Goal: Transaction & Acquisition: Purchase product/service

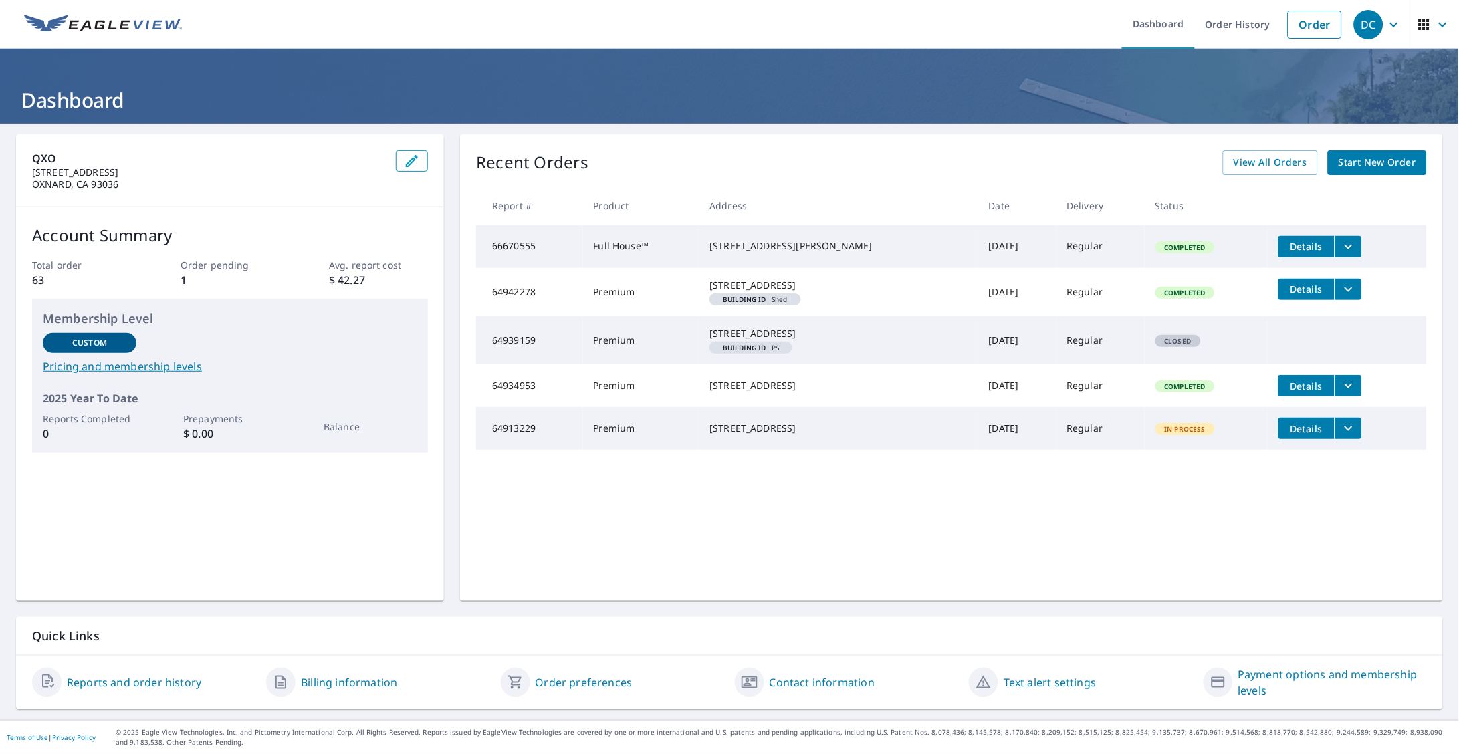
click at [1361, 170] on link "Start New Order" at bounding box center [1377, 162] width 99 height 25
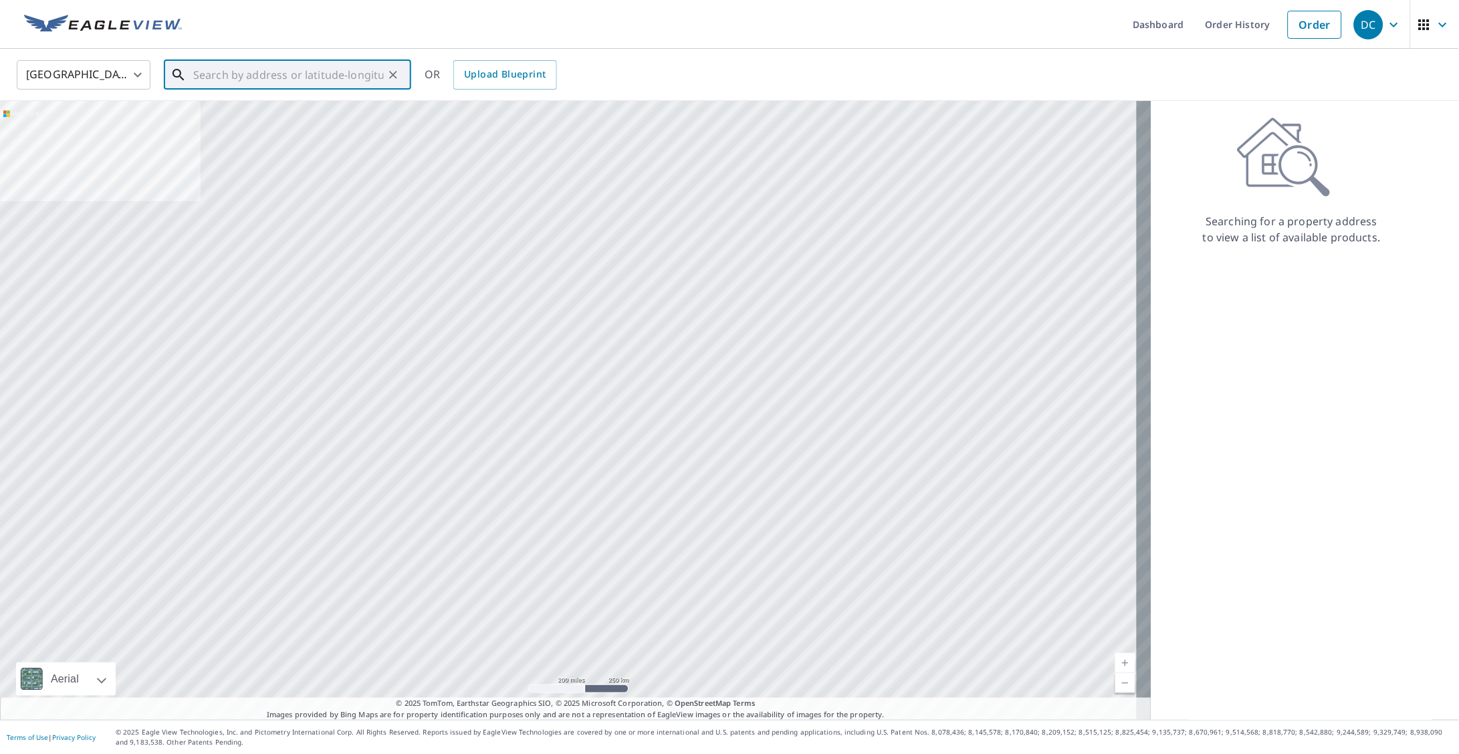
click at [311, 77] on input "text" at bounding box center [288, 74] width 191 height 37
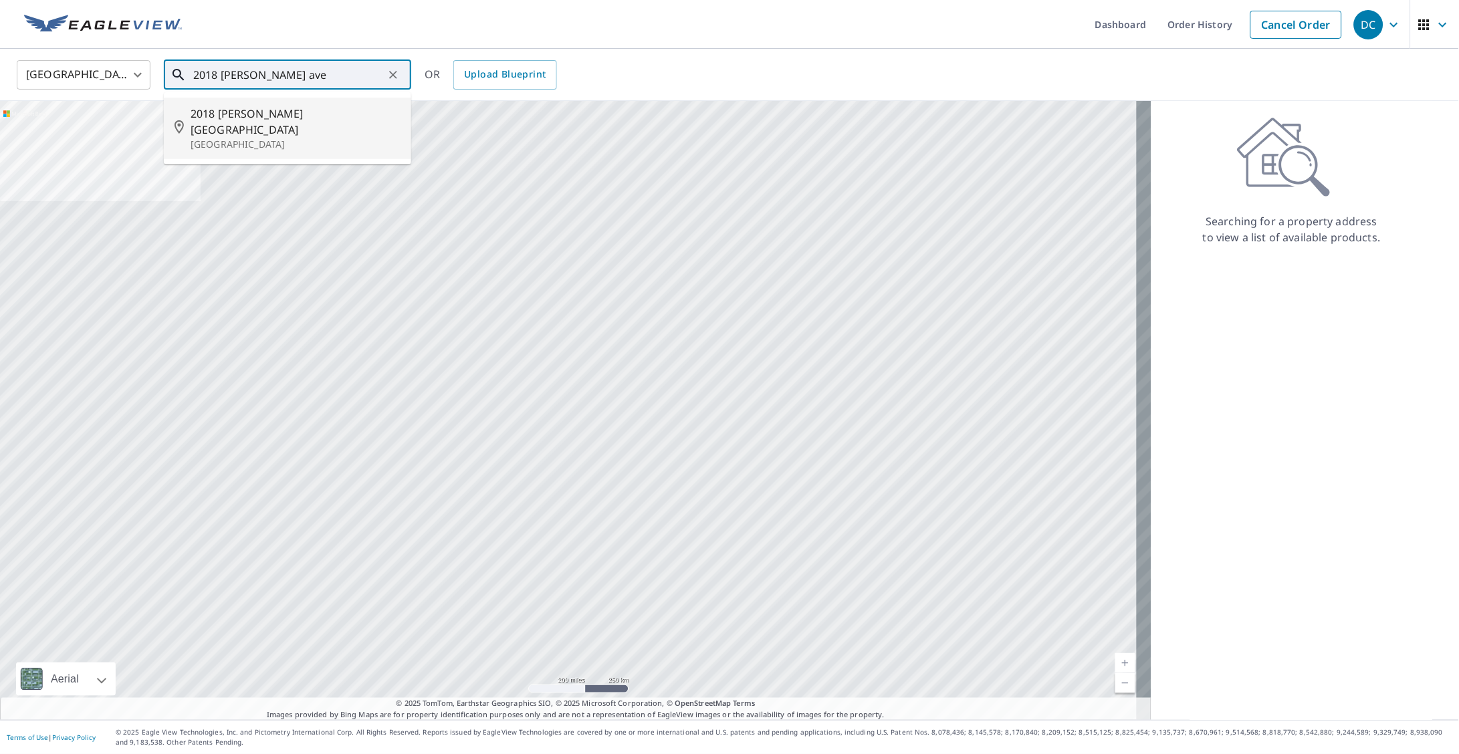
click at [318, 102] on li "[STREET_ADDRESS][PERSON_NAME]" at bounding box center [287, 129] width 247 height 62
type input "[STREET_ADDRESS][PERSON_NAME]"
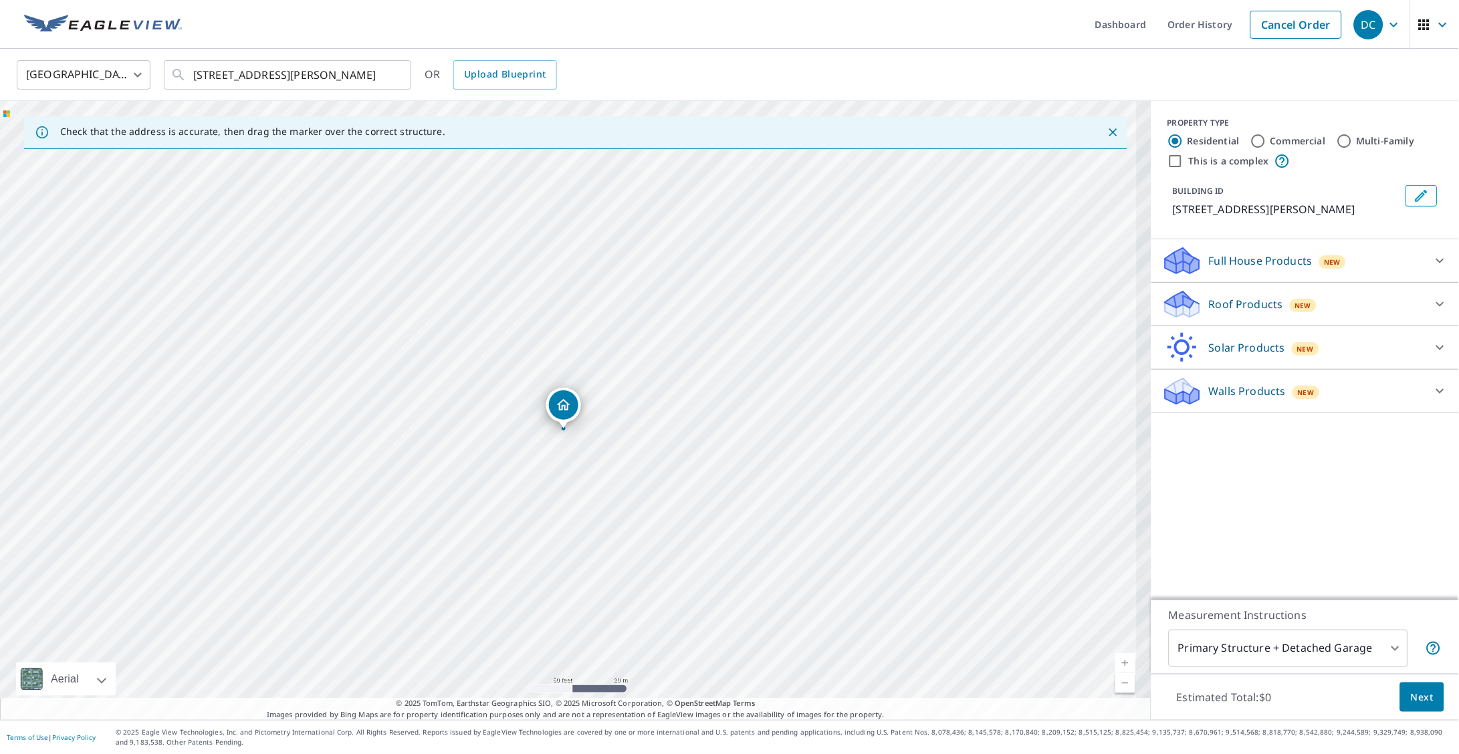
drag, startPoint x: 571, startPoint y: 432, endPoint x: 554, endPoint y: 328, distance: 105.1
click at [554, 328] on div "[STREET_ADDRESS][PERSON_NAME]" at bounding box center [576, 410] width 1152 height 619
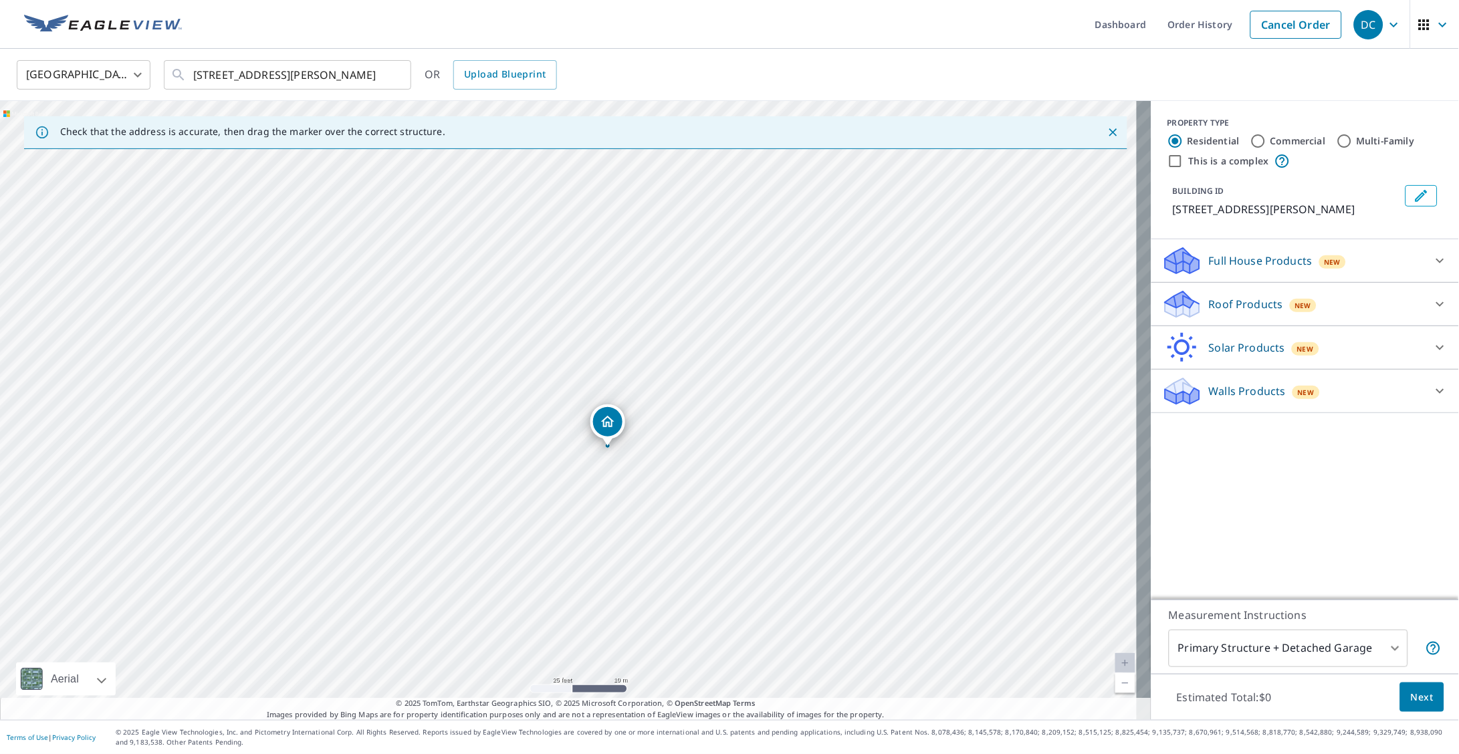
click at [630, 498] on div "[STREET_ADDRESS][PERSON_NAME]" at bounding box center [576, 410] width 1152 height 619
drag, startPoint x: 566, startPoint y: 390, endPoint x: 582, endPoint y: 434, distance: 47.0
click at [1168, 163] on input "This is a complex" at bounding box center [1176, 161] width 16 height 16
checkbox input "true"
radio input "false"
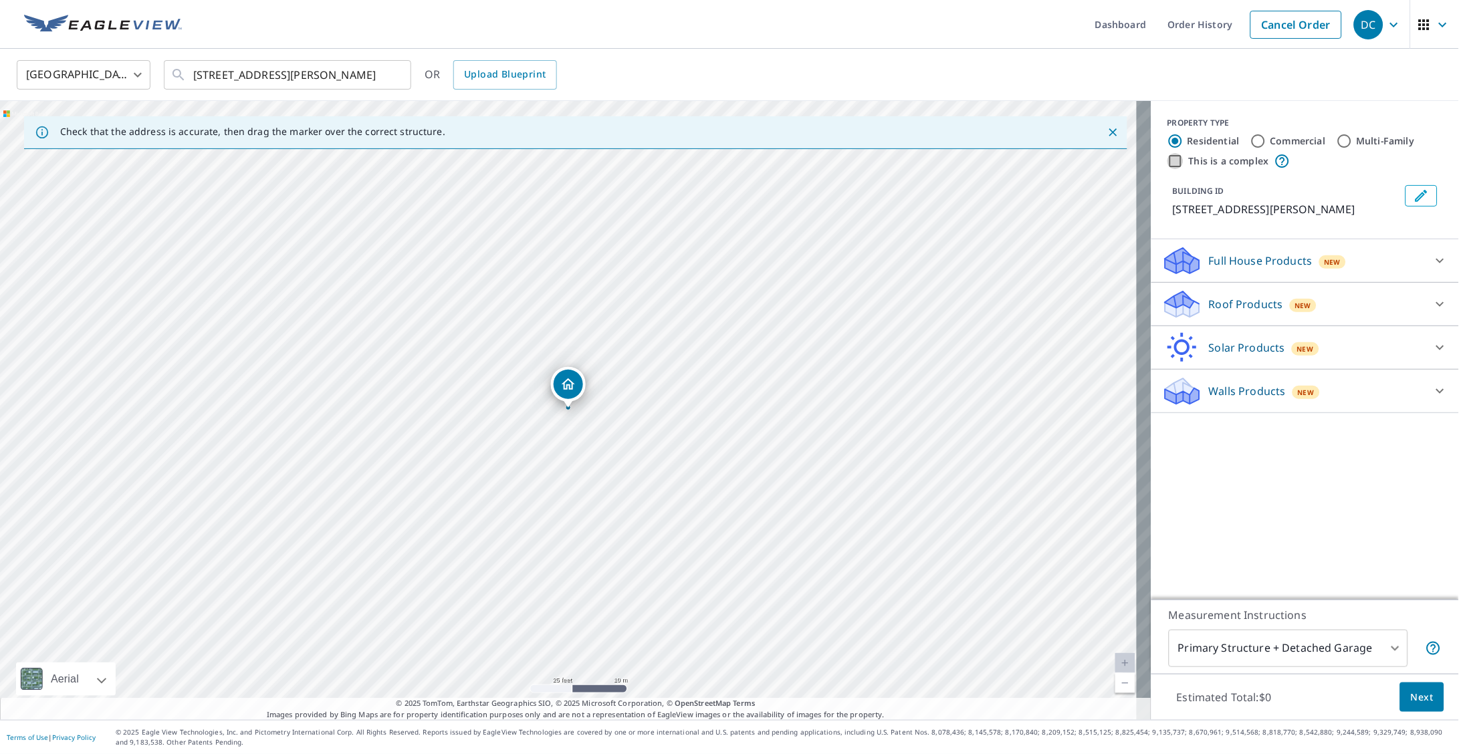
radio input "true"
type input "4"
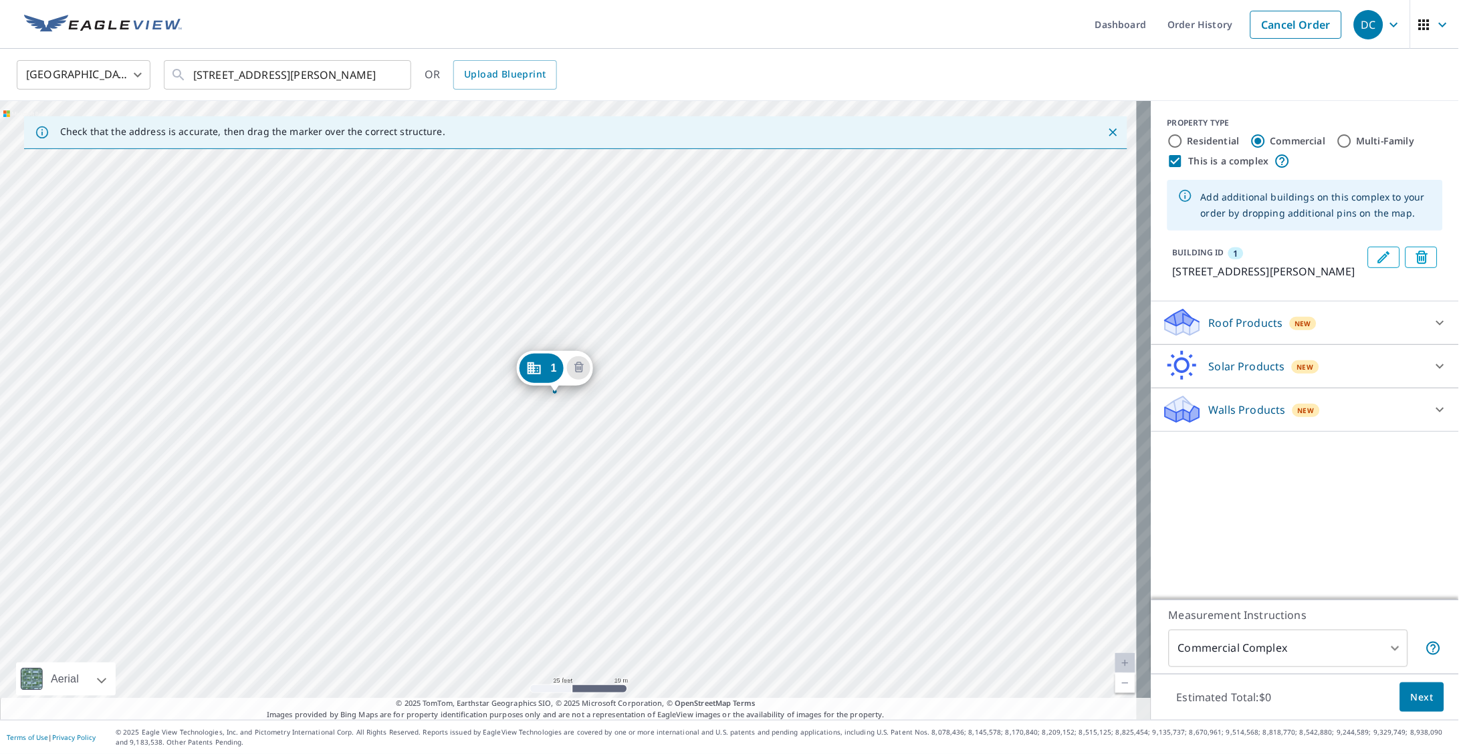
drag, startPoint x: 558, startPoint y: 379, endPoint x: 544, endPoint y: 363, distance: 20.9
drag, startPoint x: 597, startPoint y: 385, endPoint x: 599, endPoint y: 421, distance: 36.8
click at [599, 421] on div "1 [STREET_ADDRESS][PERSON_NAME]" at bounding box center [576, 410] width 1152 height 619
click at [589, 386] on icon "Delete building 1" at bounding box center [592, 383] width 9 height 11
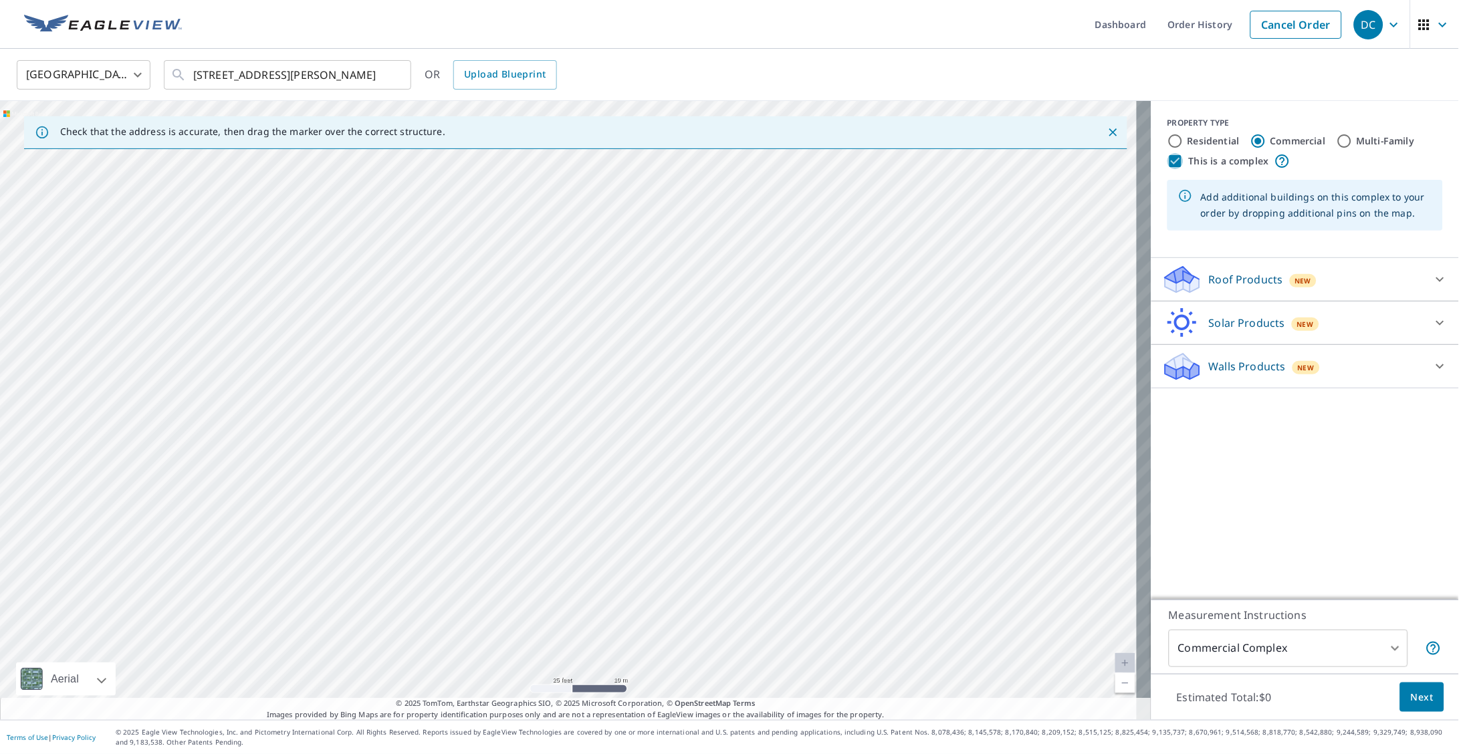
click at [1168, 157] on input "This is a complex" at bounding box center [1176, 161] width 16 height 16
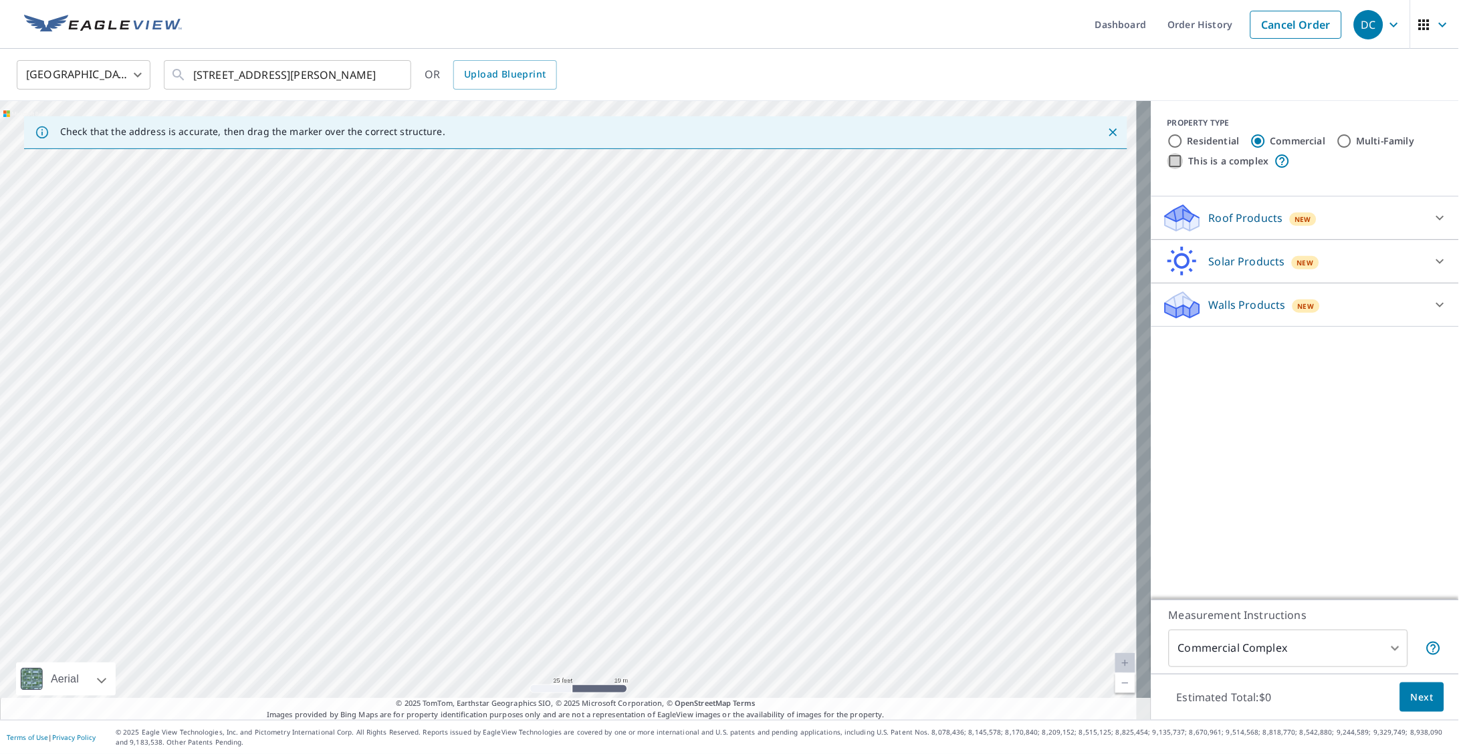
click at [1168, 157] on input "This is a complex" at bounding box center [1176, 161] width 16 height 16
checkbox input "true"
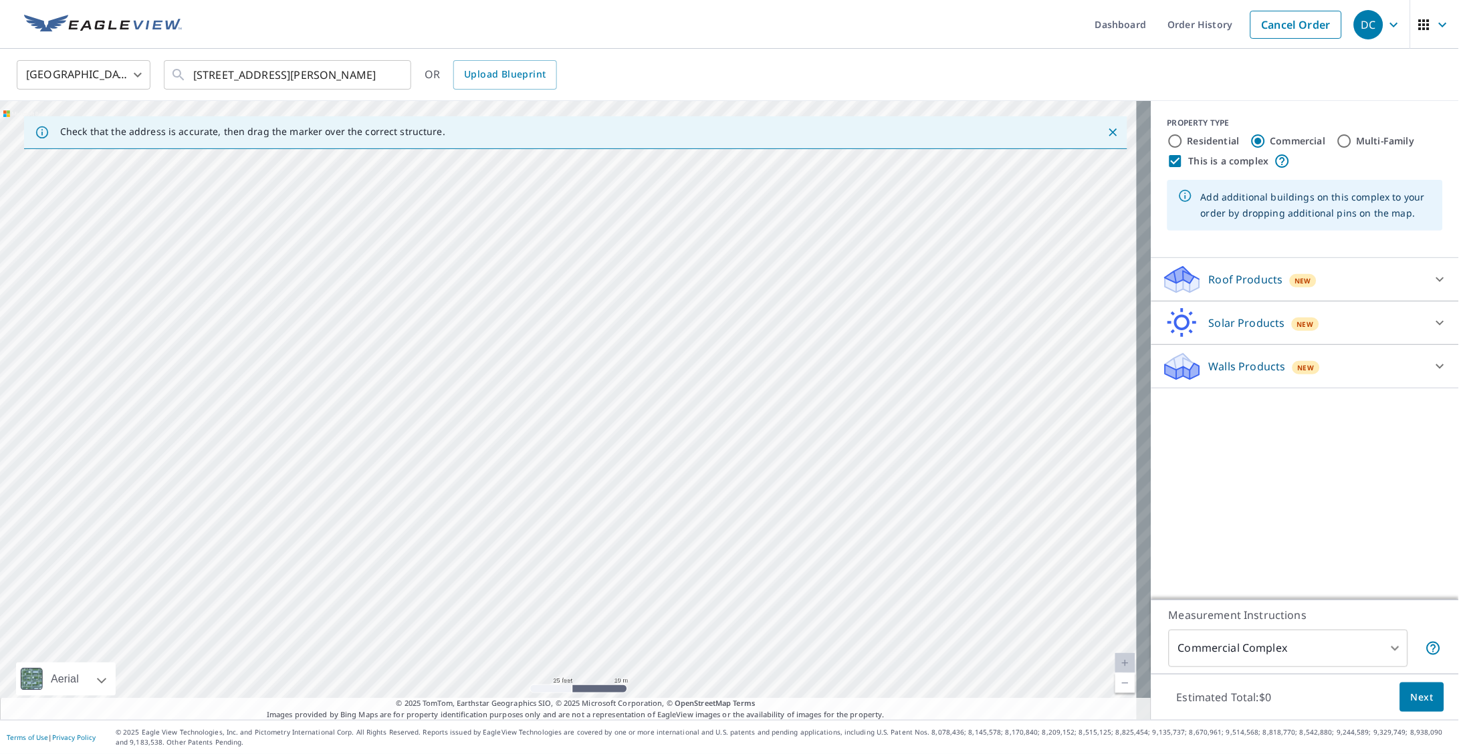
click at [1168, 142] on input "Residential" at bounding box center [1176, 141] width 16 height 16
radio input "true"
type input "1"
click at [1168, 161] on input "This is a complex" at bounding box center [1176, 161] width 16 height 16
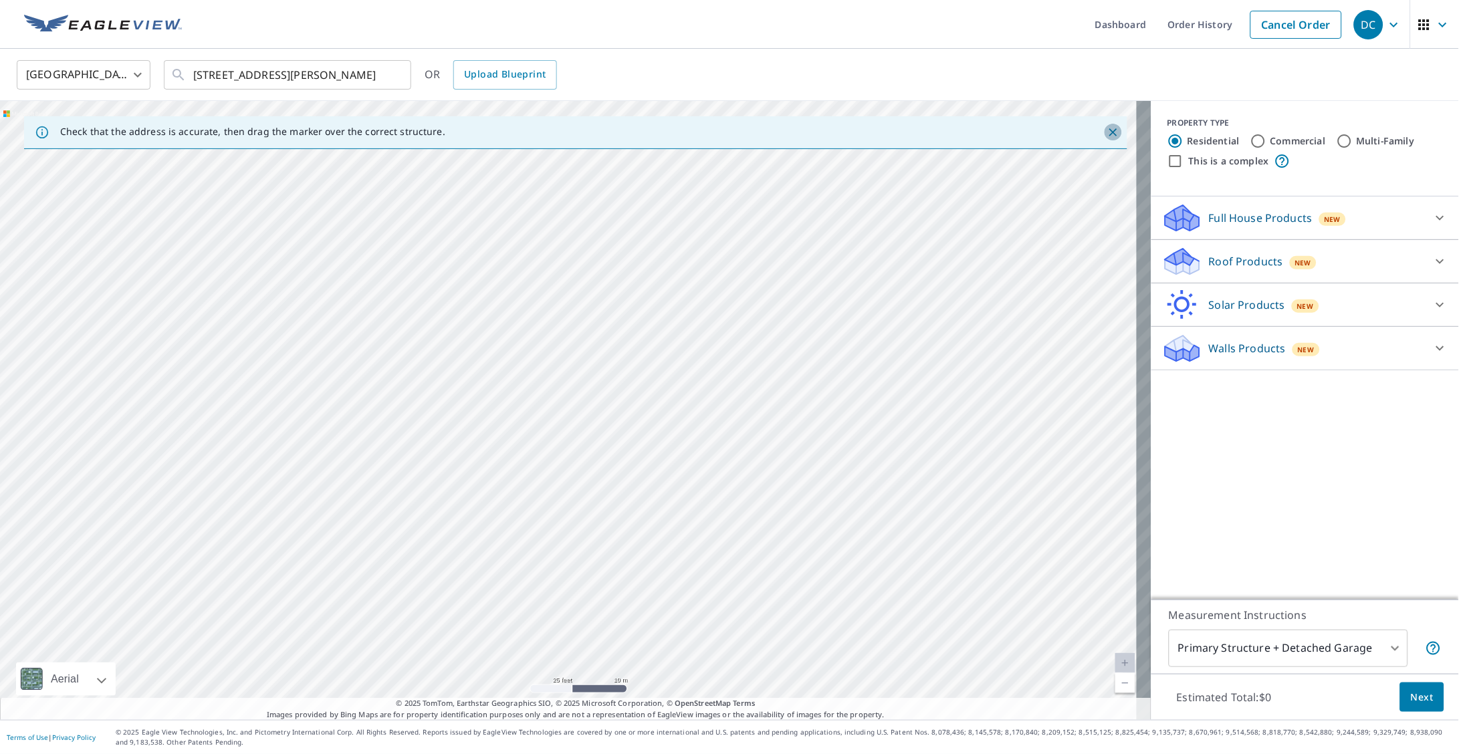
click at [1107, 131] on icon "Close" at bounding box center [1113, 132] width 13 height 13
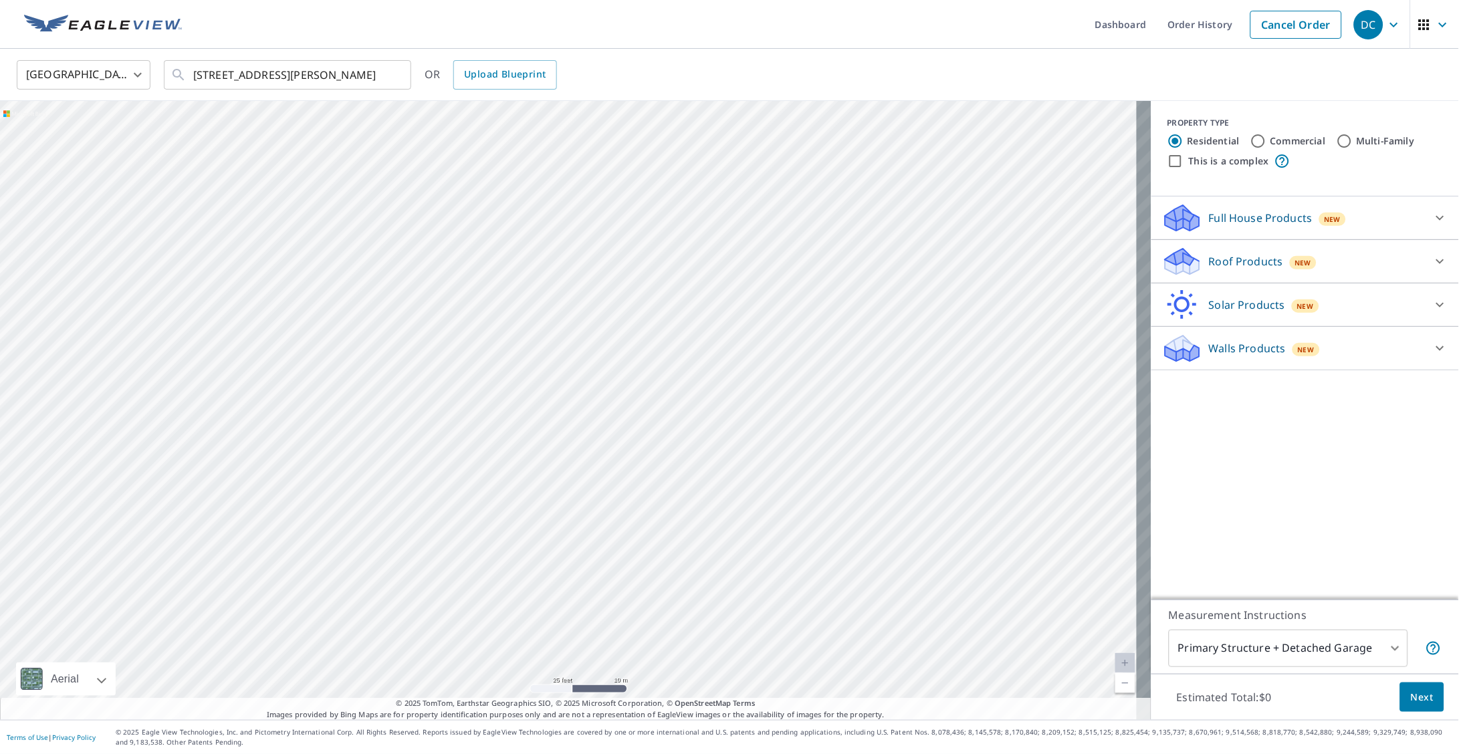
click at [1168, 163] on input "This is a complex" at bounding box center [1176, 161] width 16 height 16
checkbox input "true"
radio input "false"
radio input "true"
type input "4"
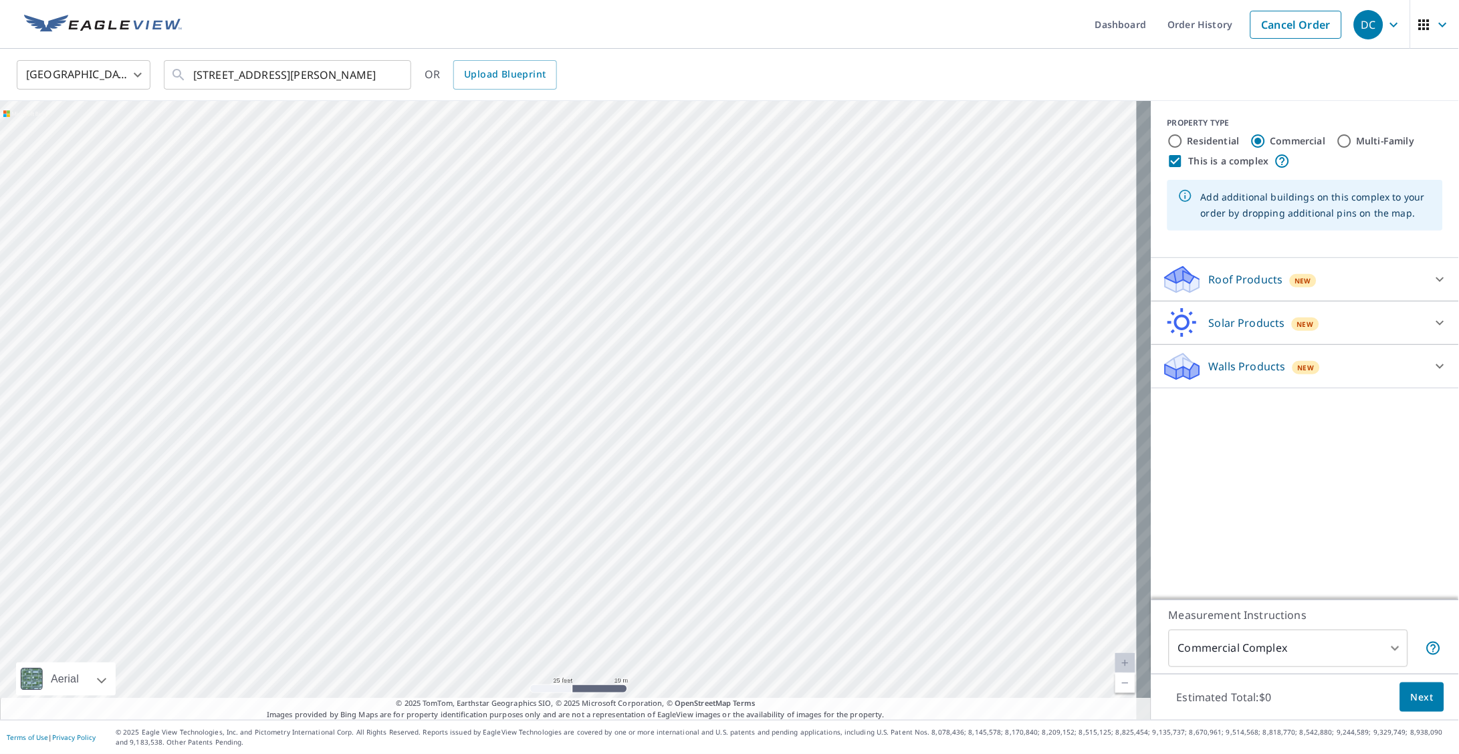
click at [556, 437] on div at bounding box center [576, 410] width 1152 height 619
type input "[STREET_ADDRESS][PERSON_NAME]"
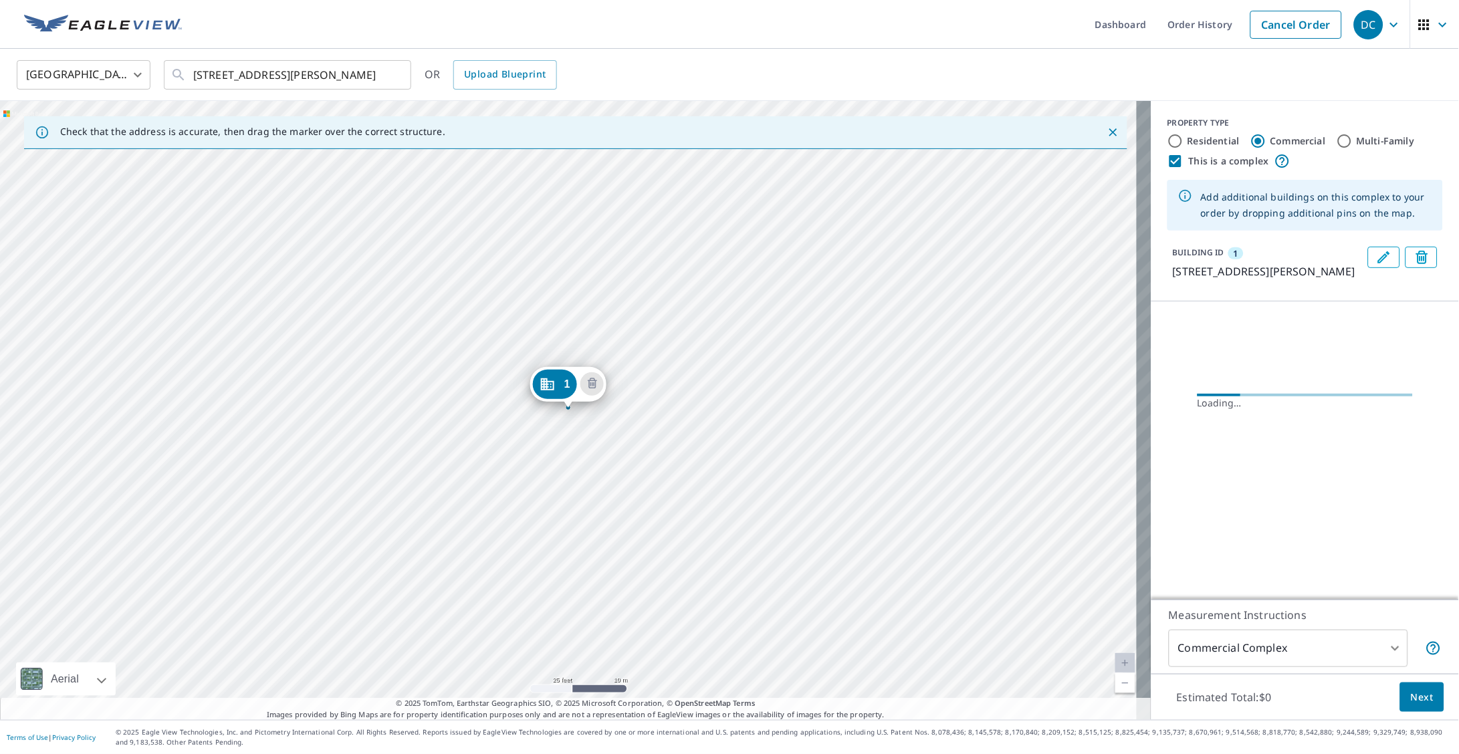
click at [576, 458] on div "1 [STREET_ADDRESS][PERSON_NAME]" at bounding box center [576, 410] width 1152 height 619
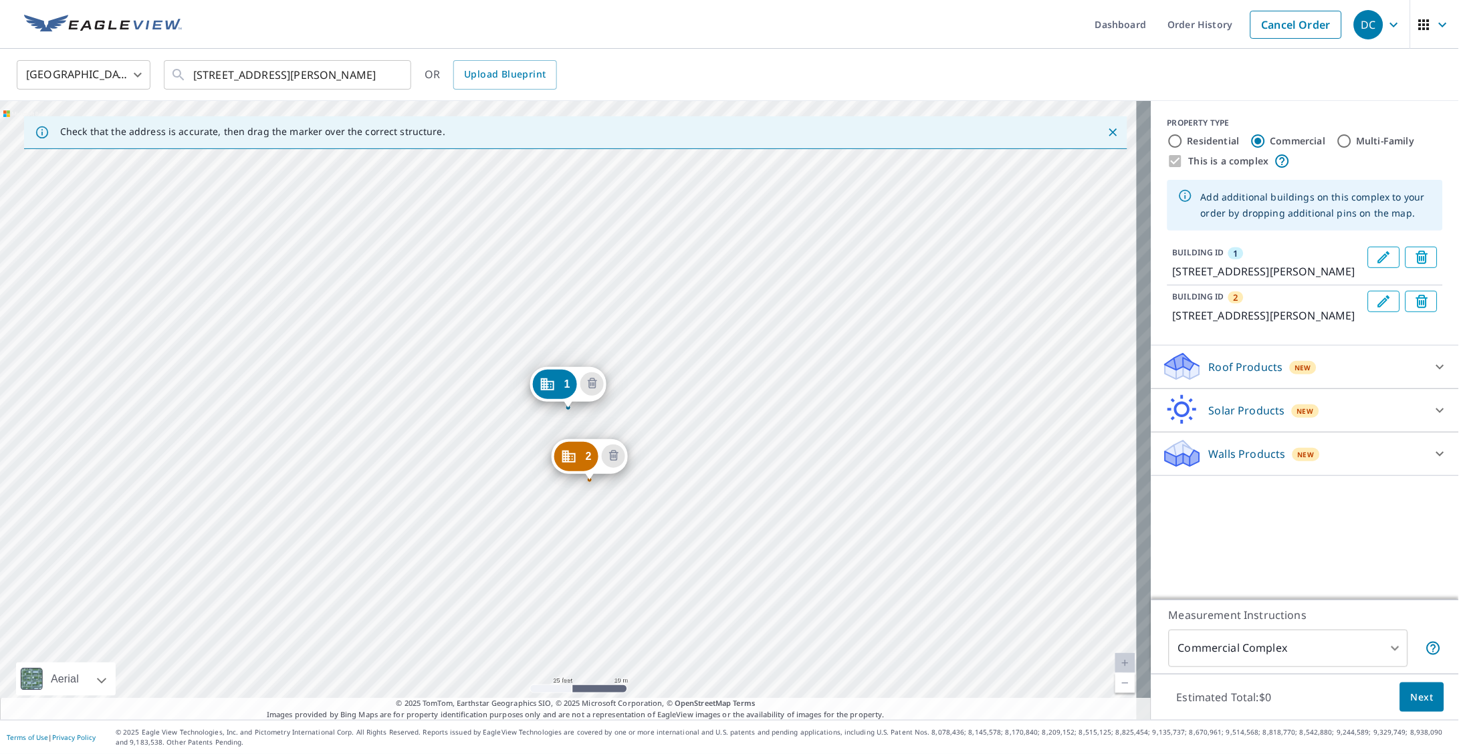
drag, startPoint x: 571, startPoint y: 432, endPoint x: 583, endPoint y: 454, distance: 25.1
drag, startPoint x: 562, startPoint y: 385, endPoint x: 554, endPoint y: 406, distance: 22.0
click at [1411, 697] on span "Next" at bounding box center [1422, 697] width 23 height 17
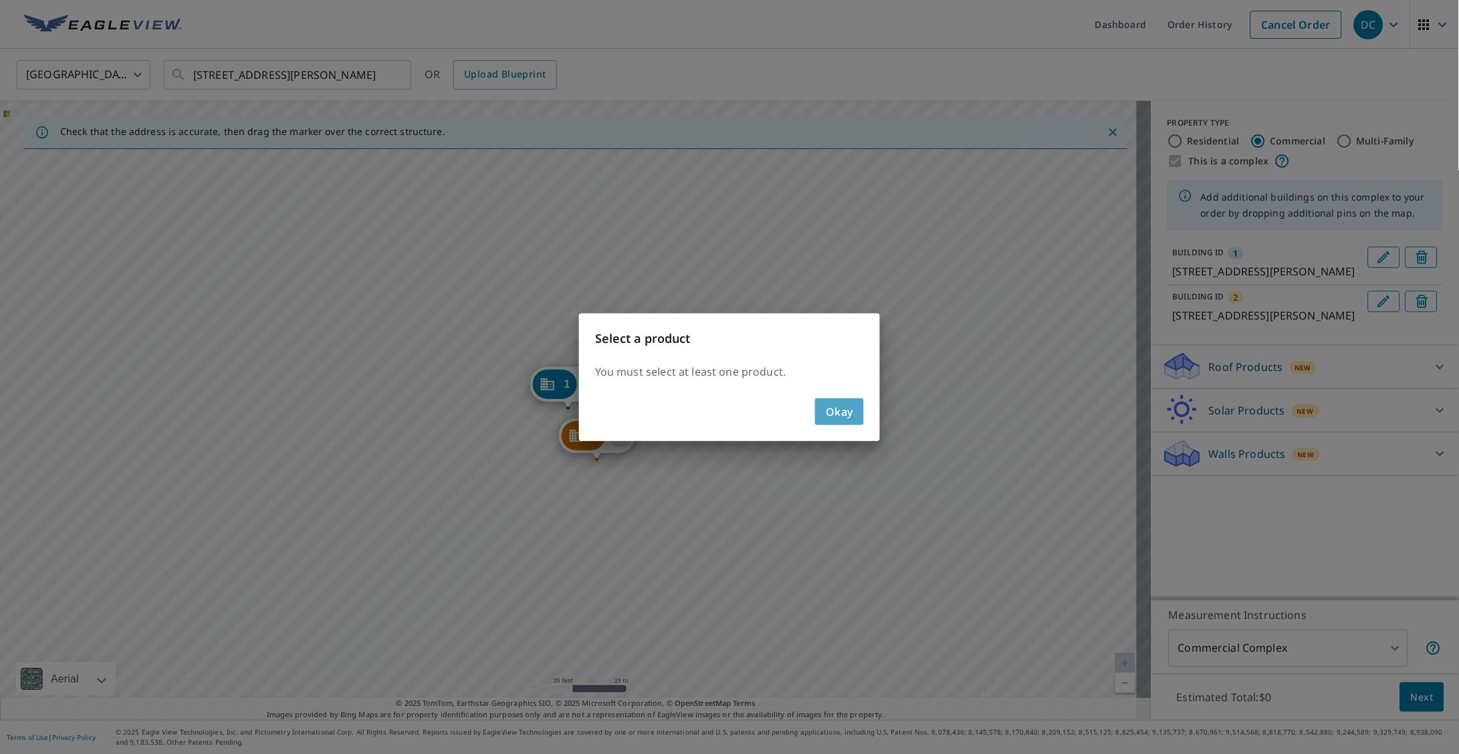
click at [843, 406] on span "Okay" at bounding box center [839, 412] width 27 height 19
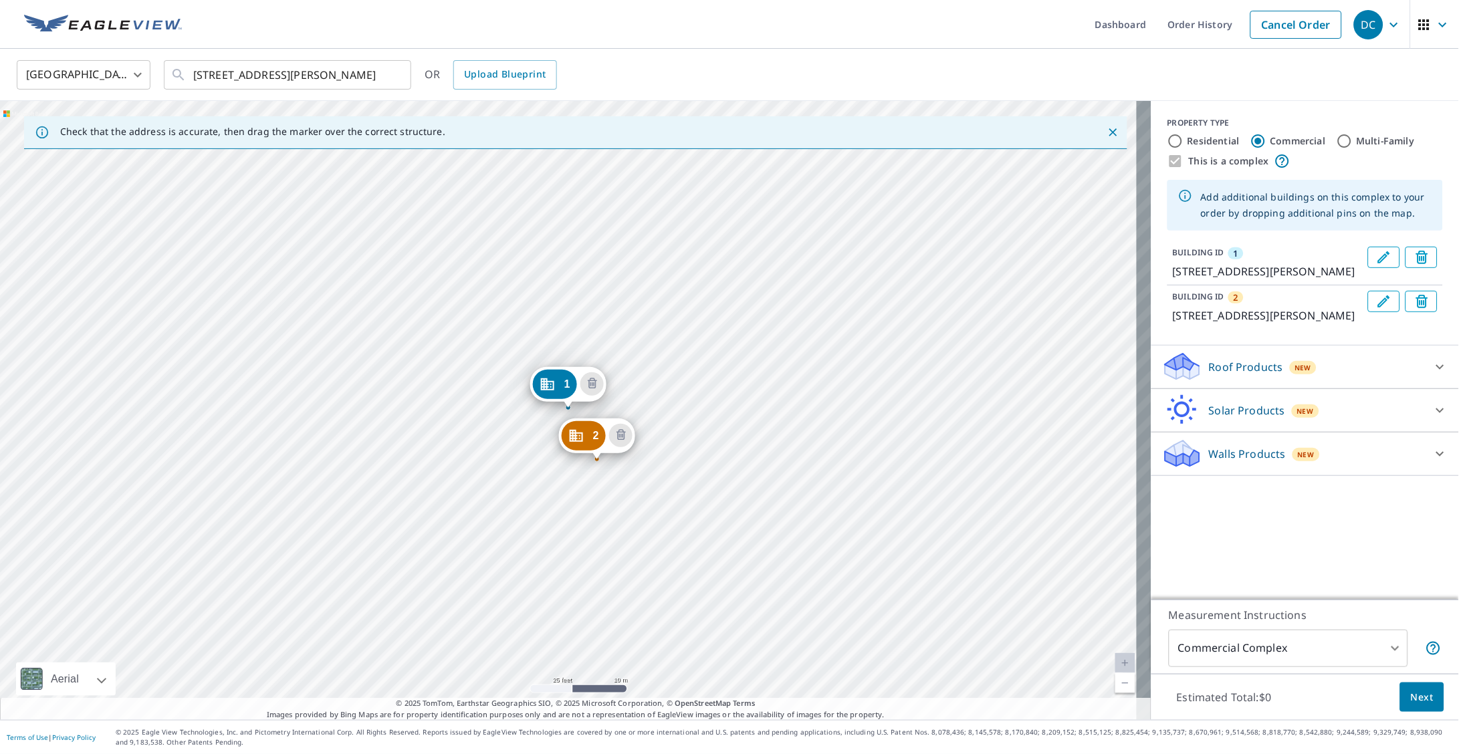
click at [1383, 389] on div "Roof Products New Premium $70 Gutter $22 Bid Perfect™ $49" at bounding box center [1306, 367] width 308 height 43
click at [1386, 383] on div "Roof Products New" at bounding box center [1293, 366] width 262 height 31
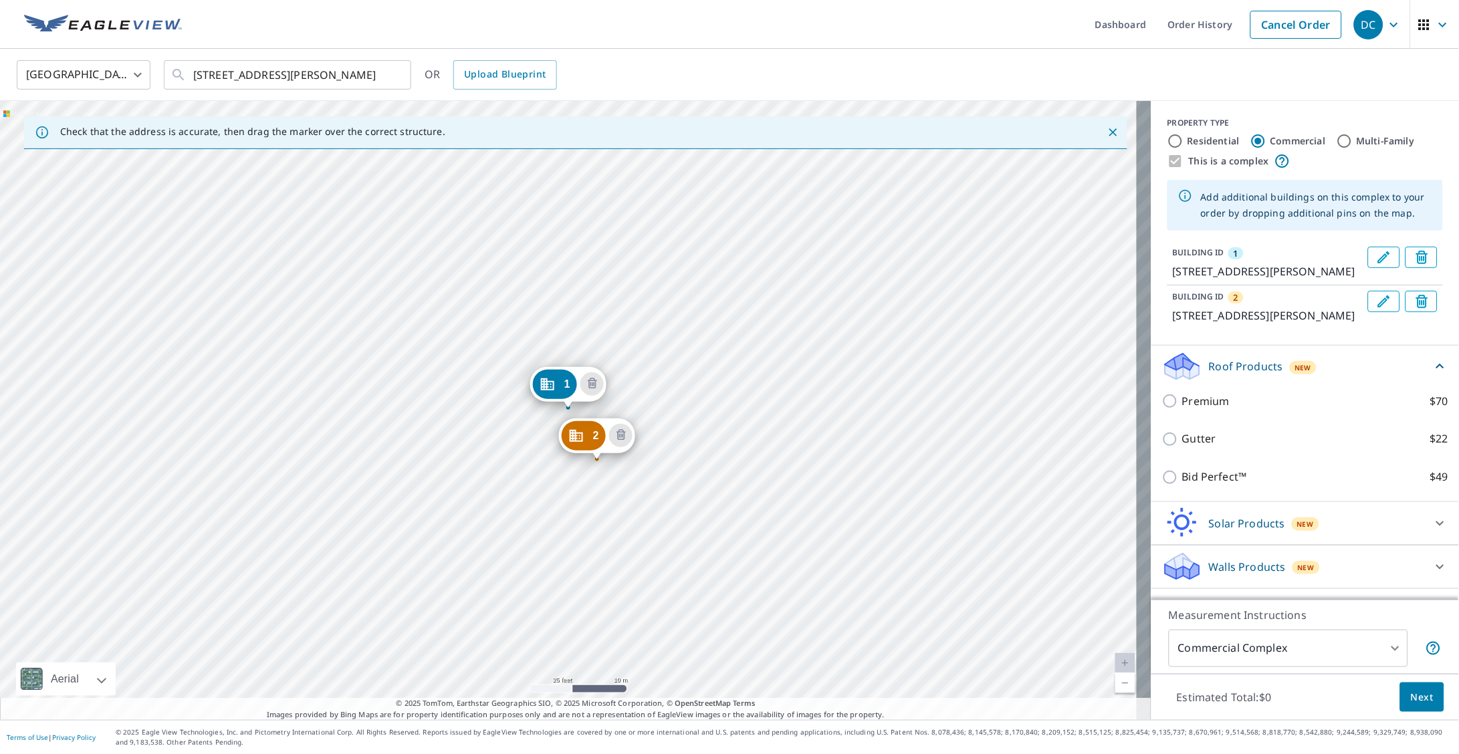
scroll to position [37, 0]
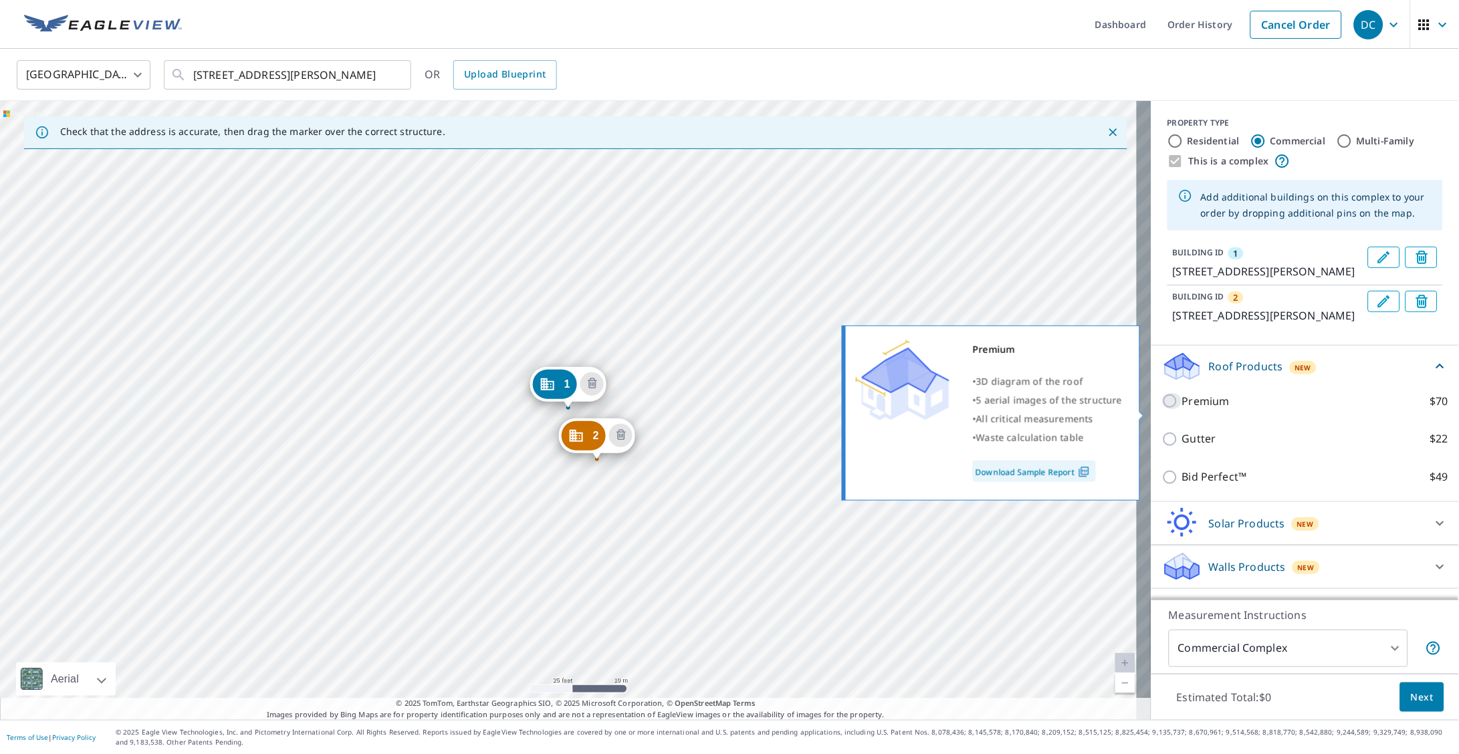
click at [1162, 409] on input "Premium $70" at bounding box center [1172, 401] width 20 height 16
checkbox input "true"
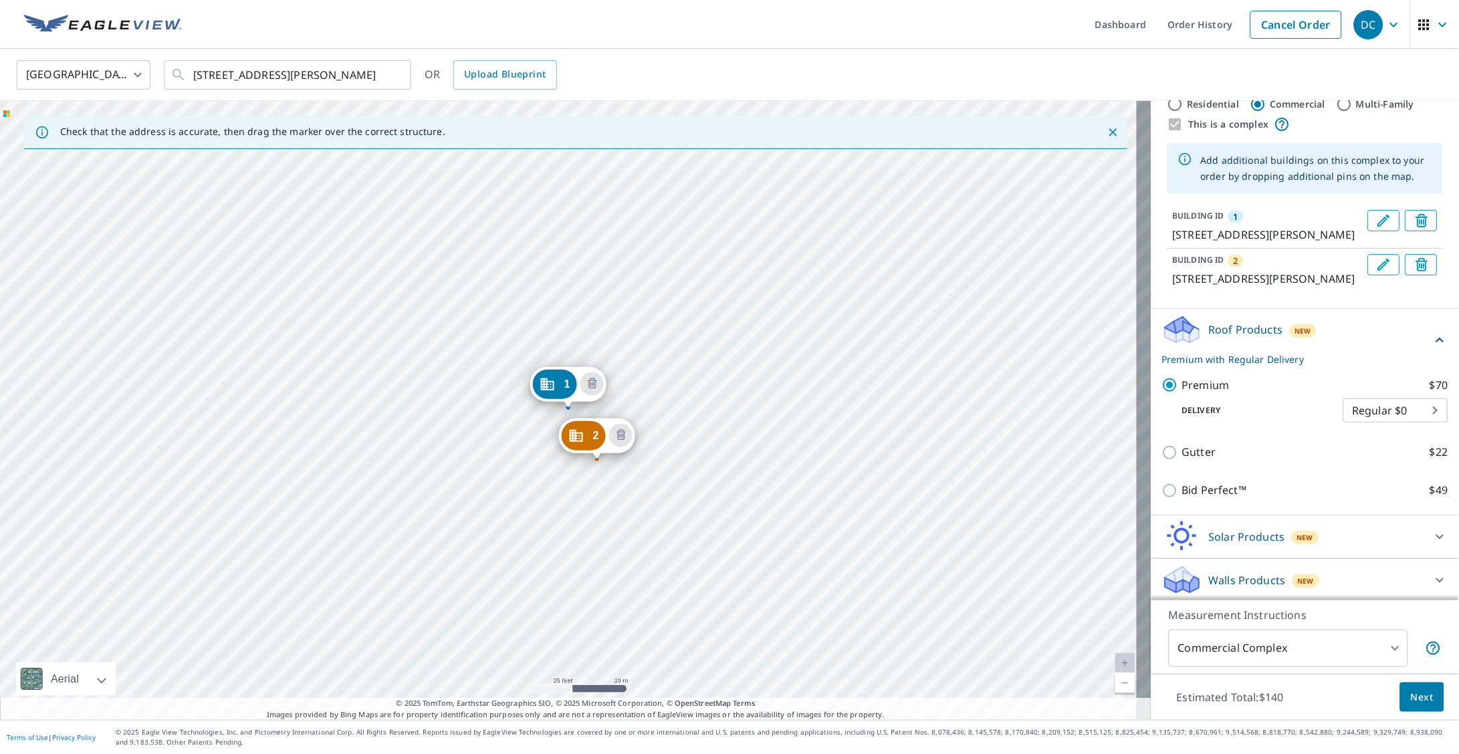
scroll to position [87, 0]
click at [1411, 691] on span "Next" at bounding box center [1422, 697] width 23 height 17
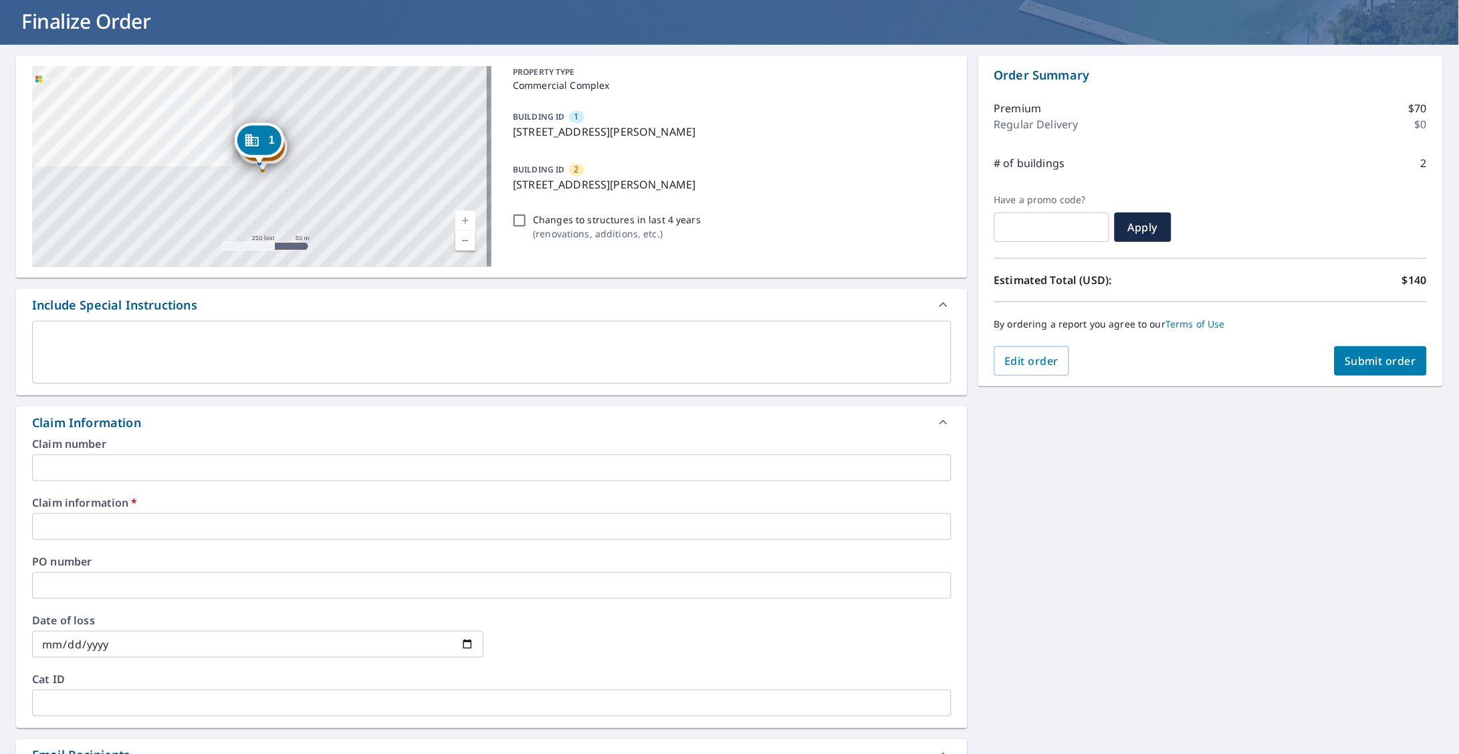
scroll to position [200, 0]
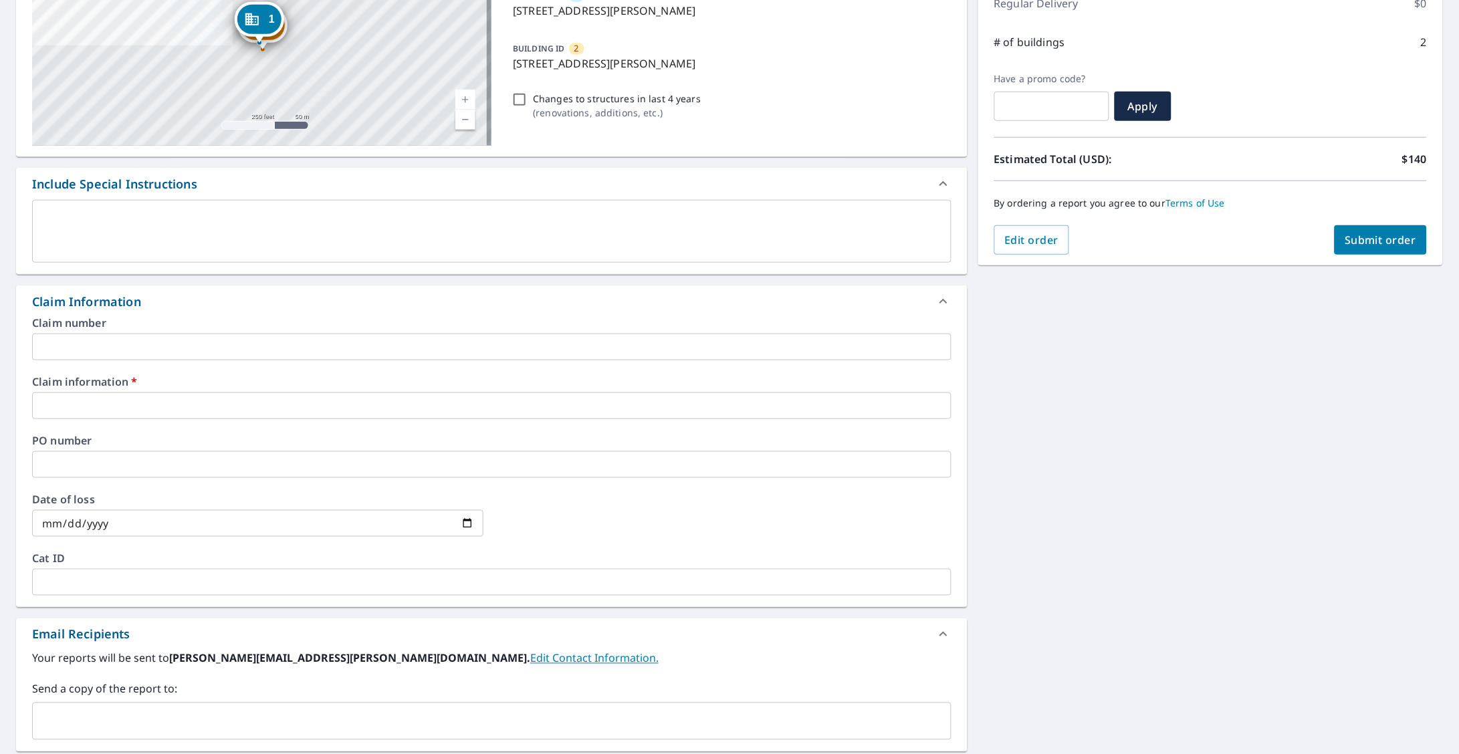
click at [65, 401] on input "text" at bounding box center [492, 406] width 920 height 27
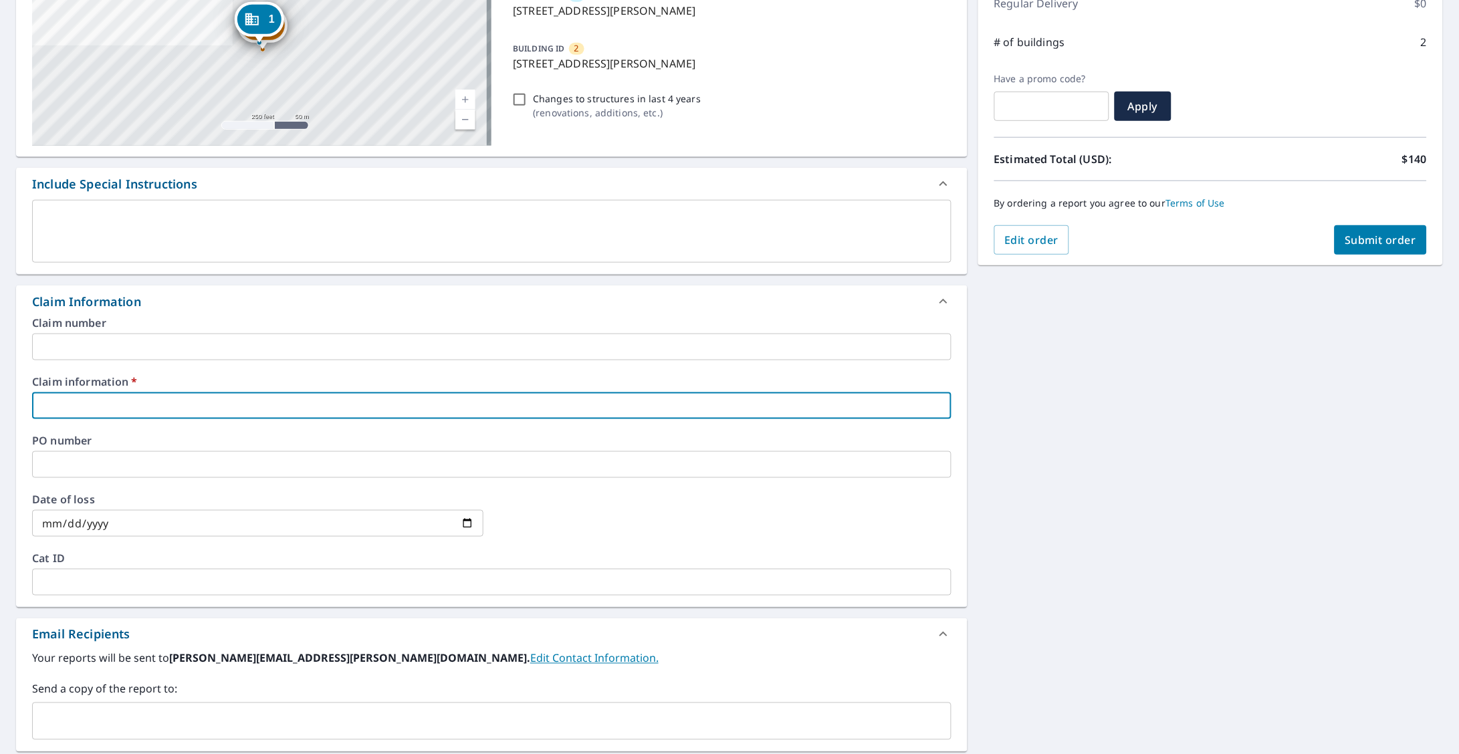
type input "G"
checkbox input "true"
type input "G"
checkbox input "true"
type input "G &"
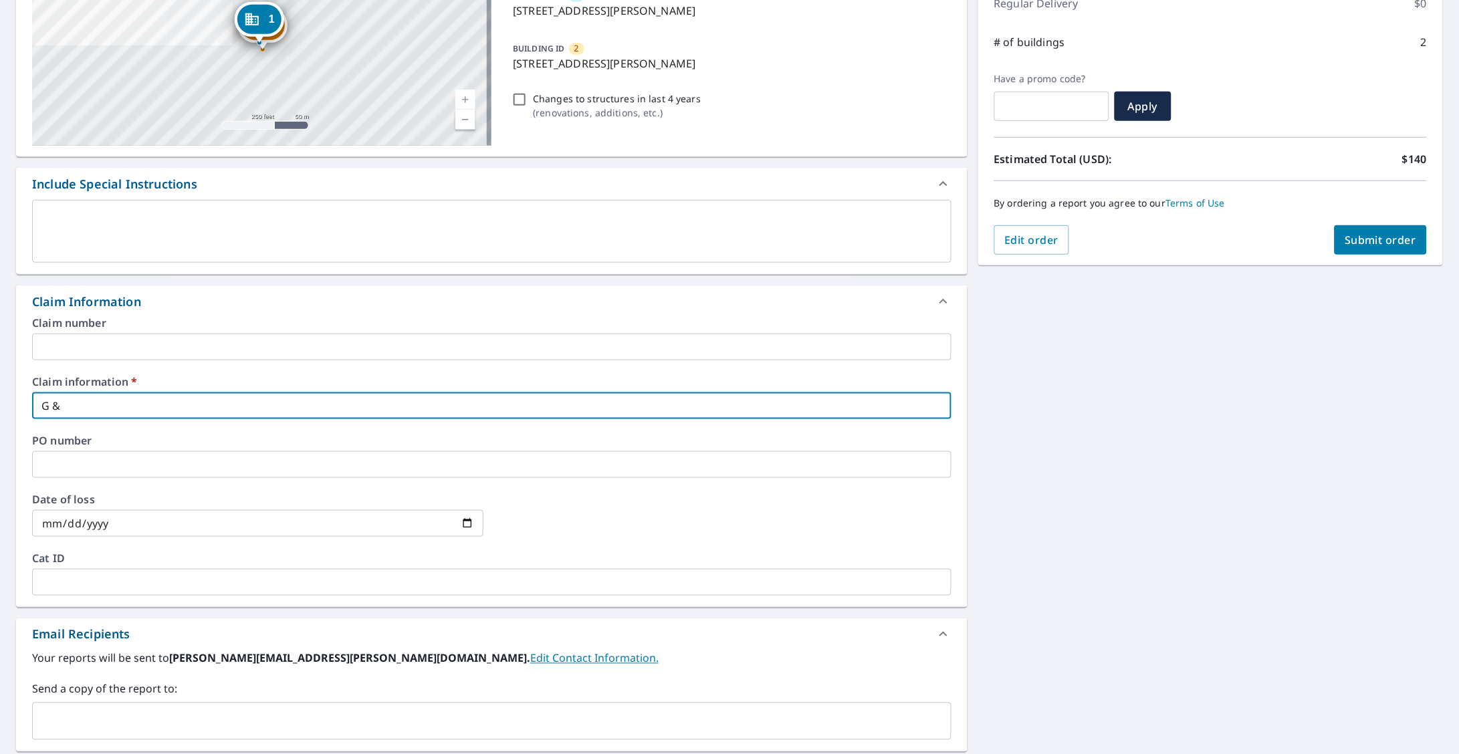
checkbox input "true"
type input "G &"
checkbox input "true"
type input "G & C"
checkbox input "true"
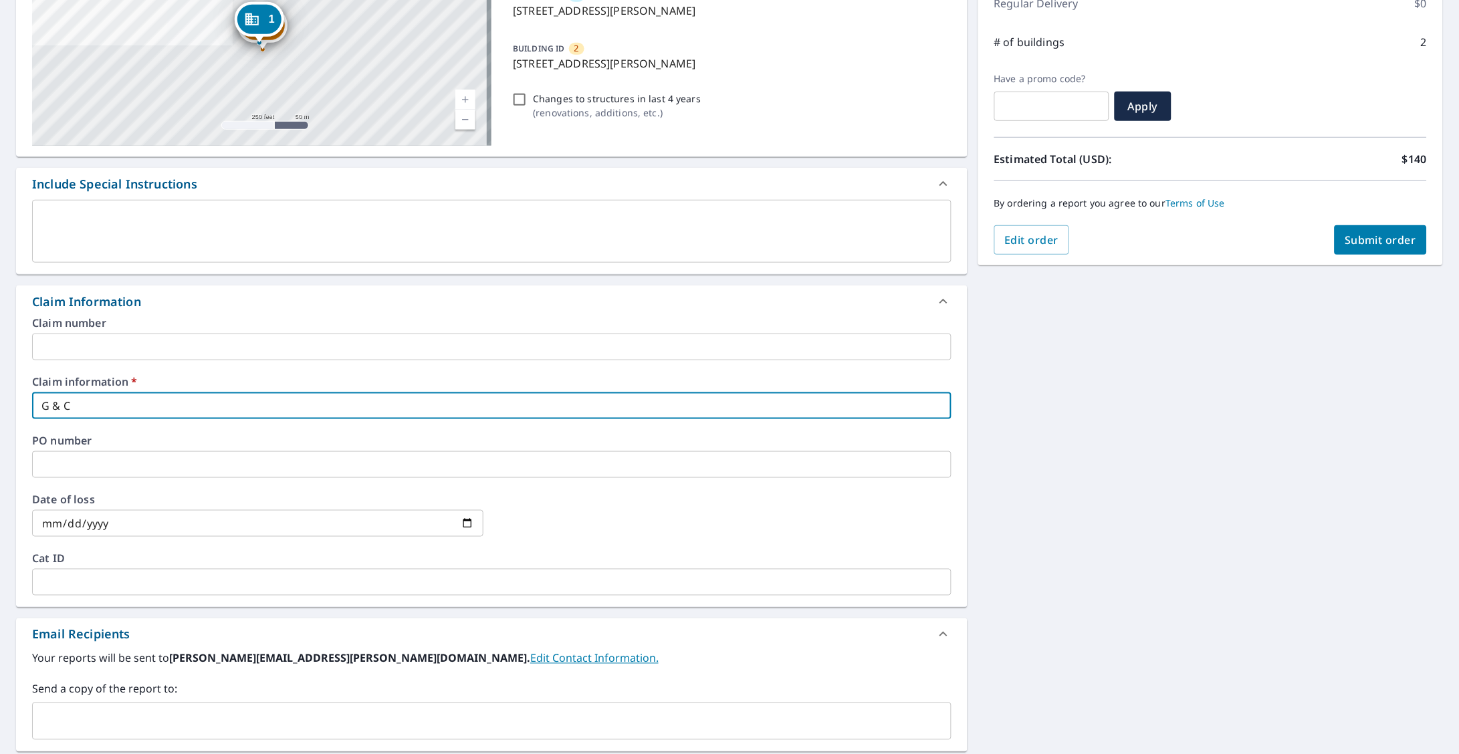
type input "G & C"
checkbox input "true"
type input "G & C R"
checkbox input "true"
type input "G & C Rf"
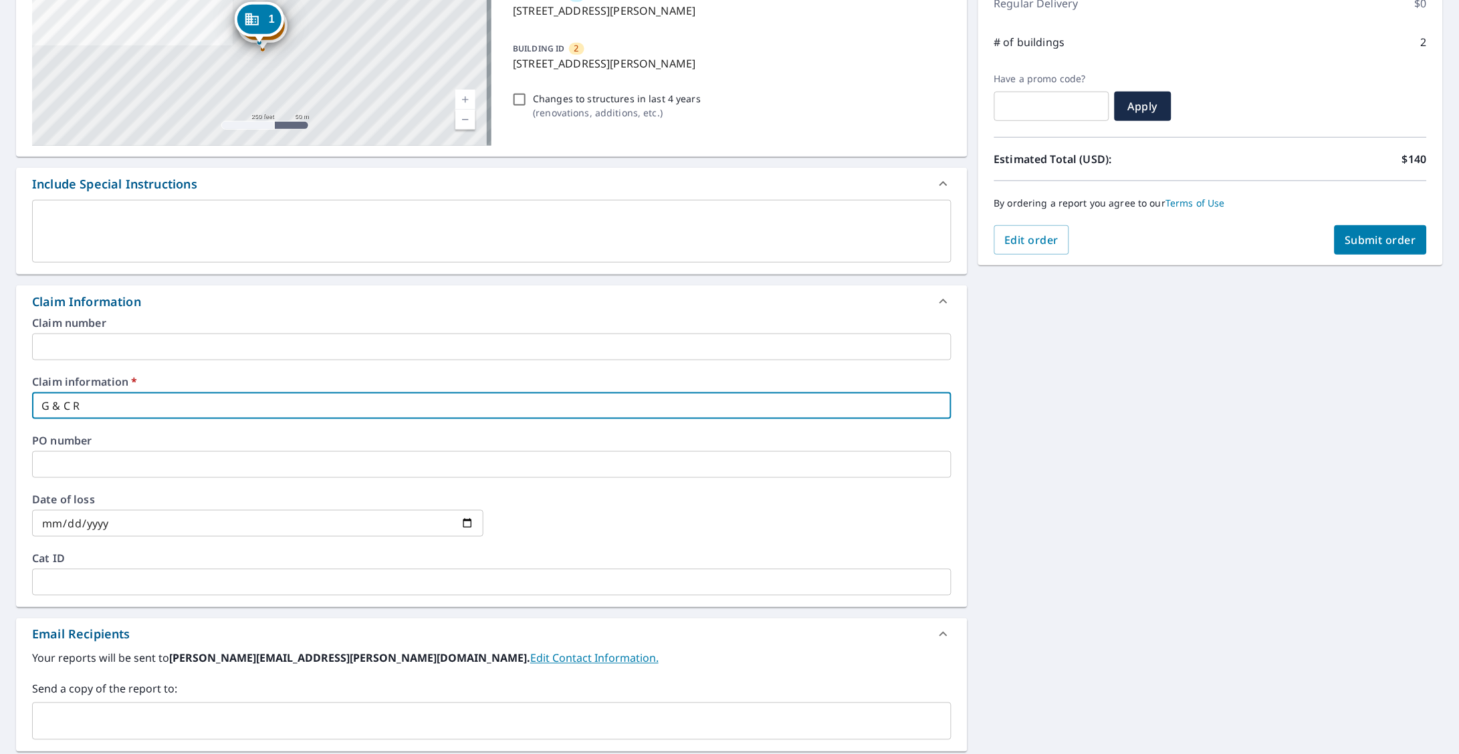
checkbox input "true"
type input "G & C Rfg"
checkbox input "true"
type input "G & C Rfg"
checkbox input "true"
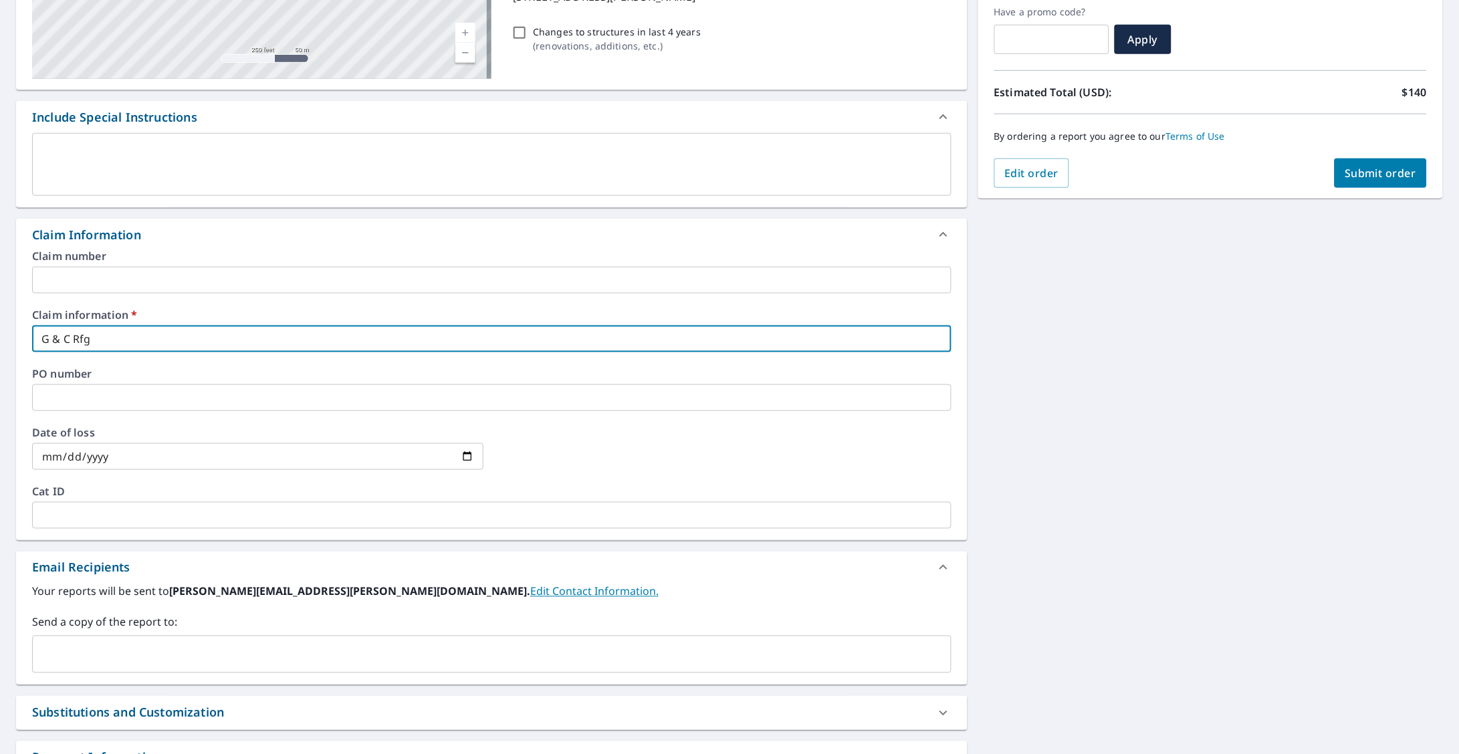
scroll to position [300, 0]
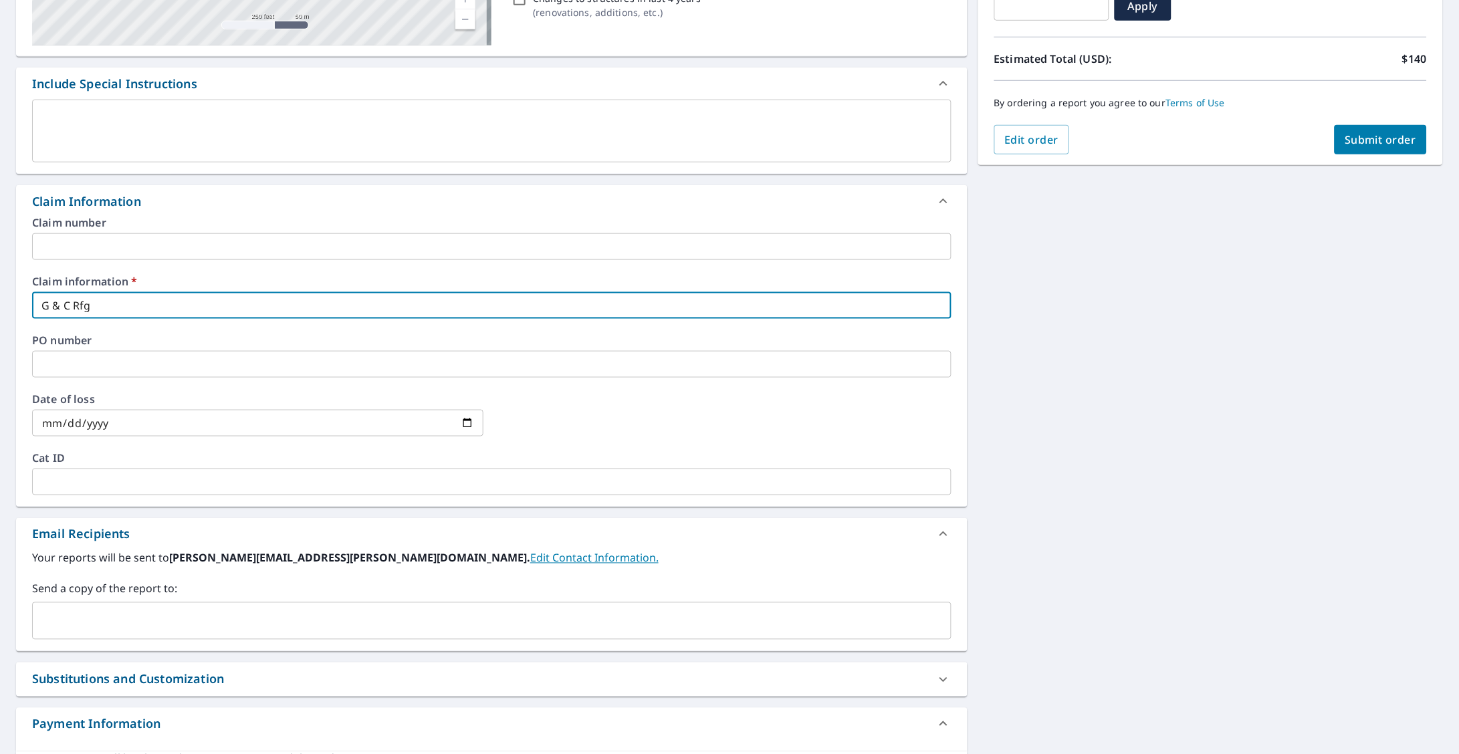
type input "G & C Rfg"
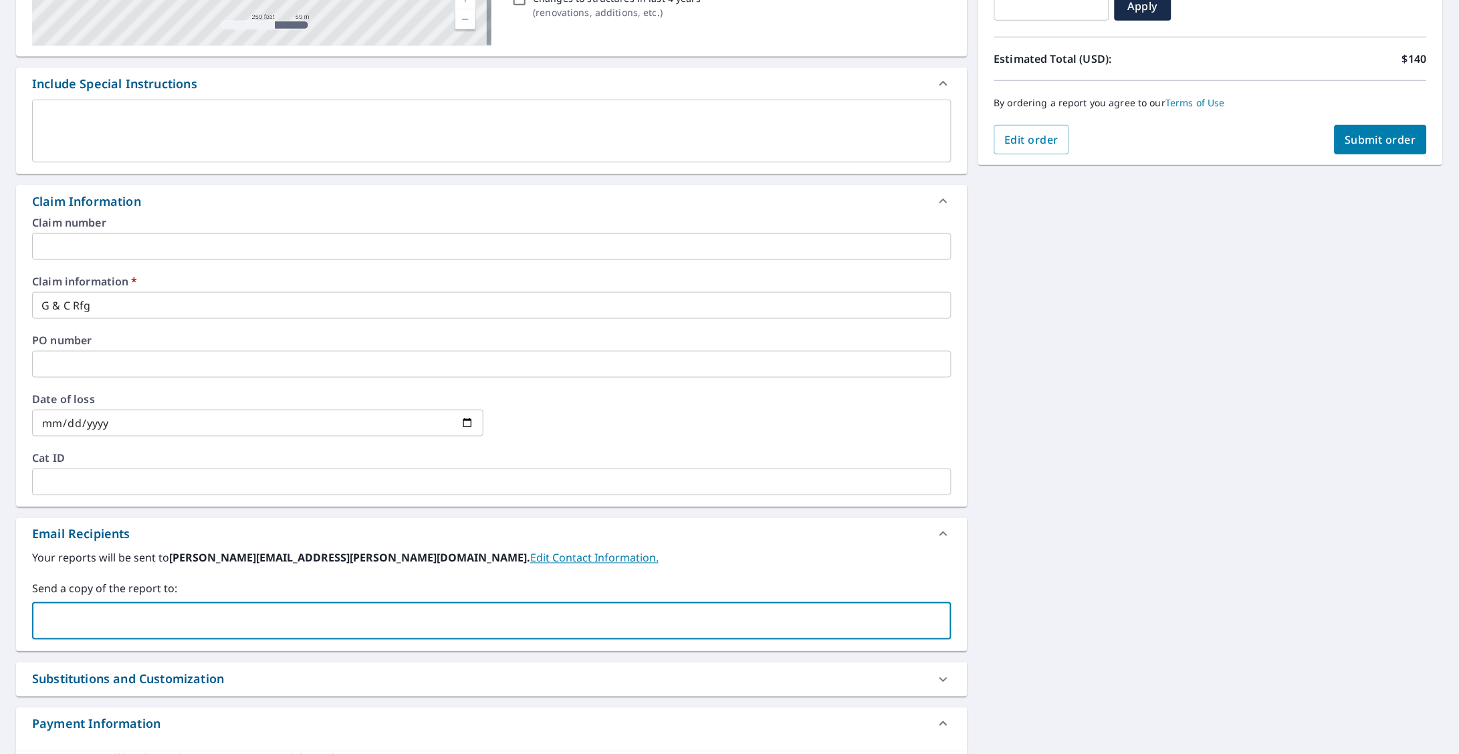
click at [122, 615] on input "text" at bounding box center [481, 621] width 887 height 25
type input "[PERSON_NAME][EMAIL_ADDRESS][PERSON_NAME][DOMAIN_NAME],"
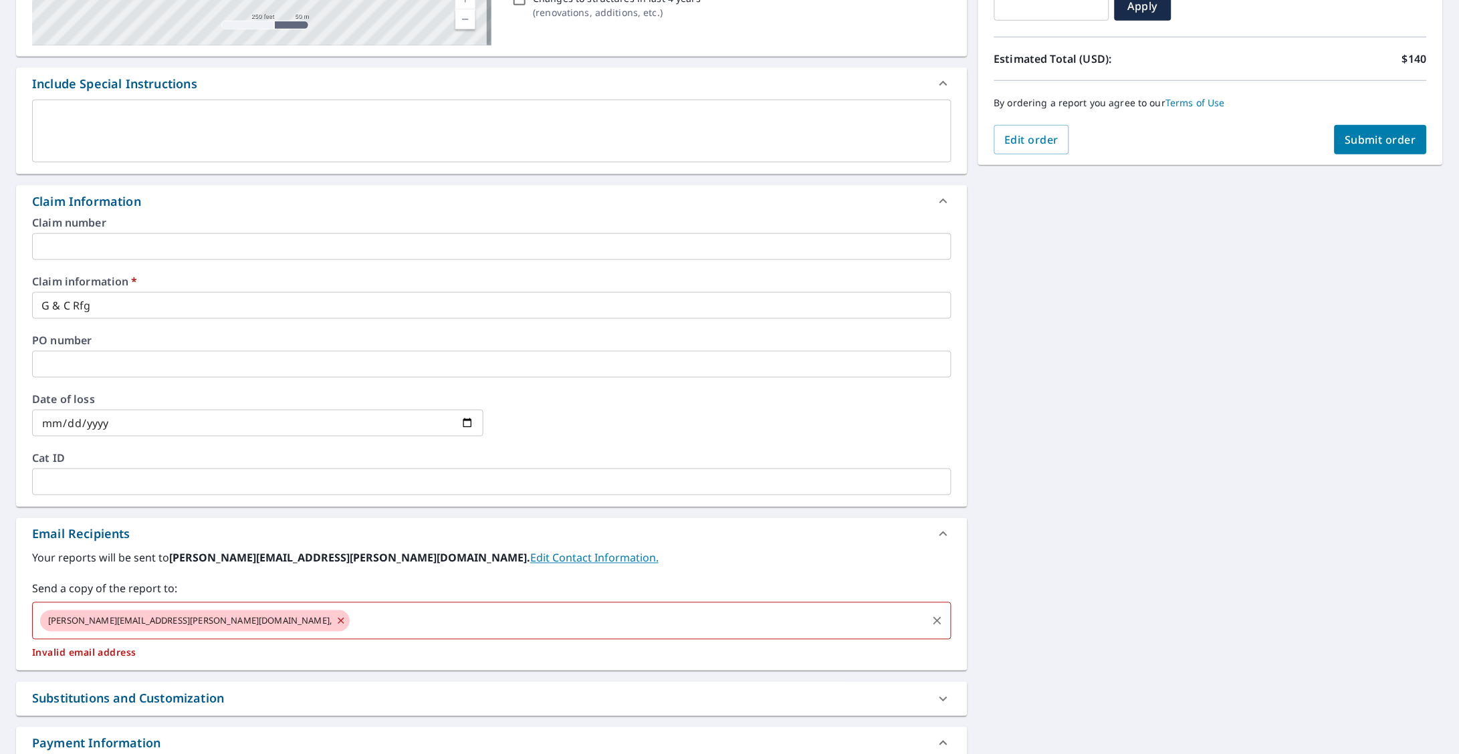
click at [336, 623] on icon at bounding box center [341, 621] width 11 height 15
checkbox input "true"
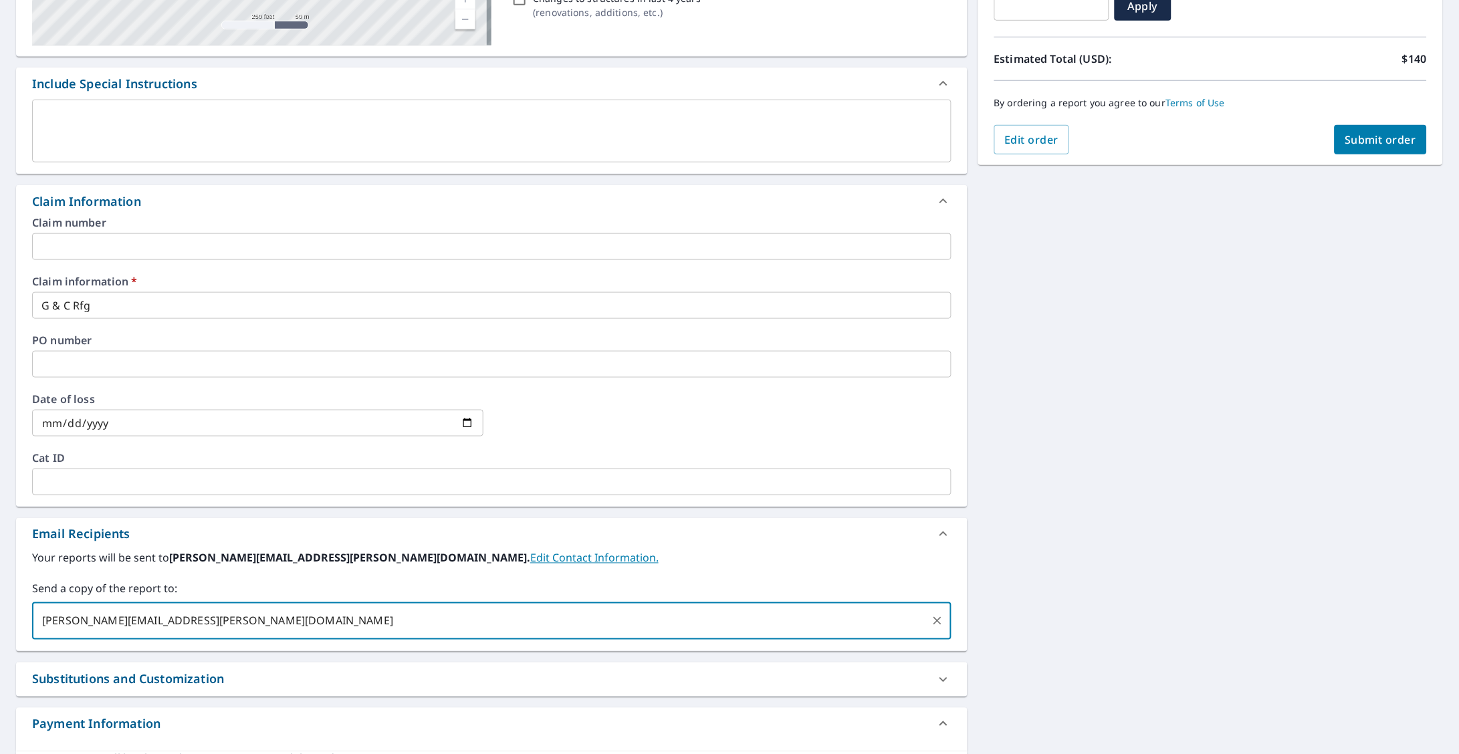
type input "[PERSON_NAME][EMAIL_ADDRESS][PERSON_NAME][DOMAIN_NAME]"
checkbox input "true"
type input "[EMAIL_ADDRESS][DOMAIN_NAME]"
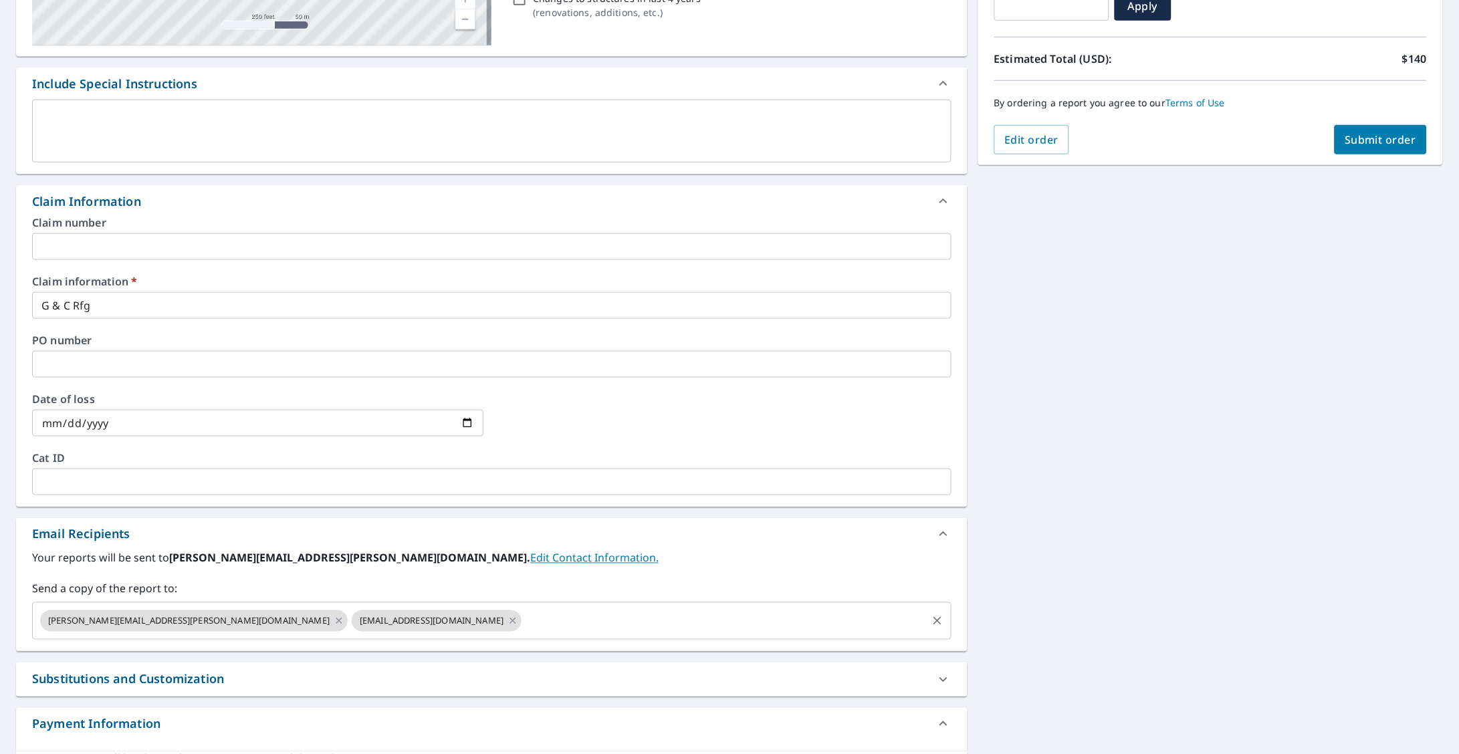
click at [1079, 456] on div "2 [STREET_ADDRESS][PERSON_NAME] 1 [STREET_ADDRESS][PERSON_NAME][GEOGRAPHIC_DATA…" at bounding box center [729, 313] width 1459 height 981
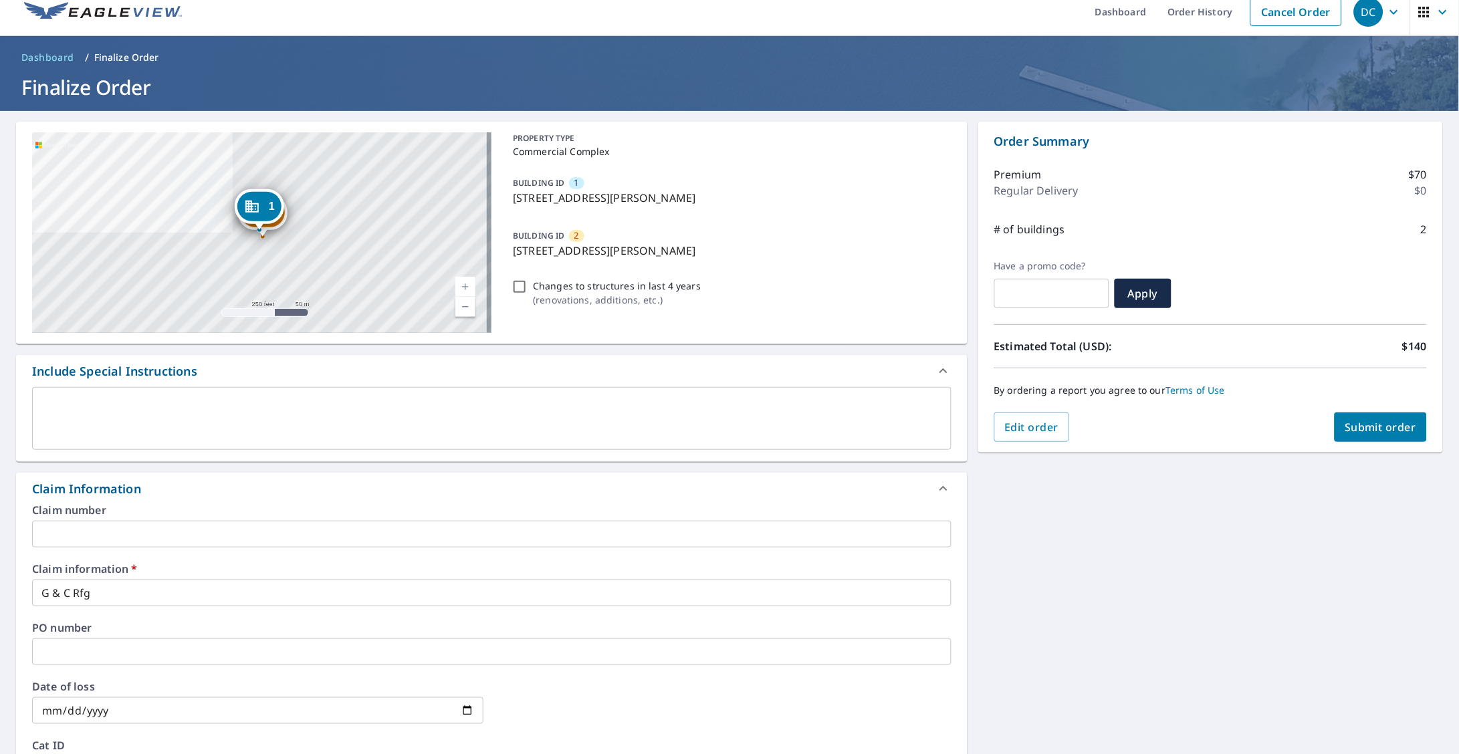
scroll to position [0, 0]
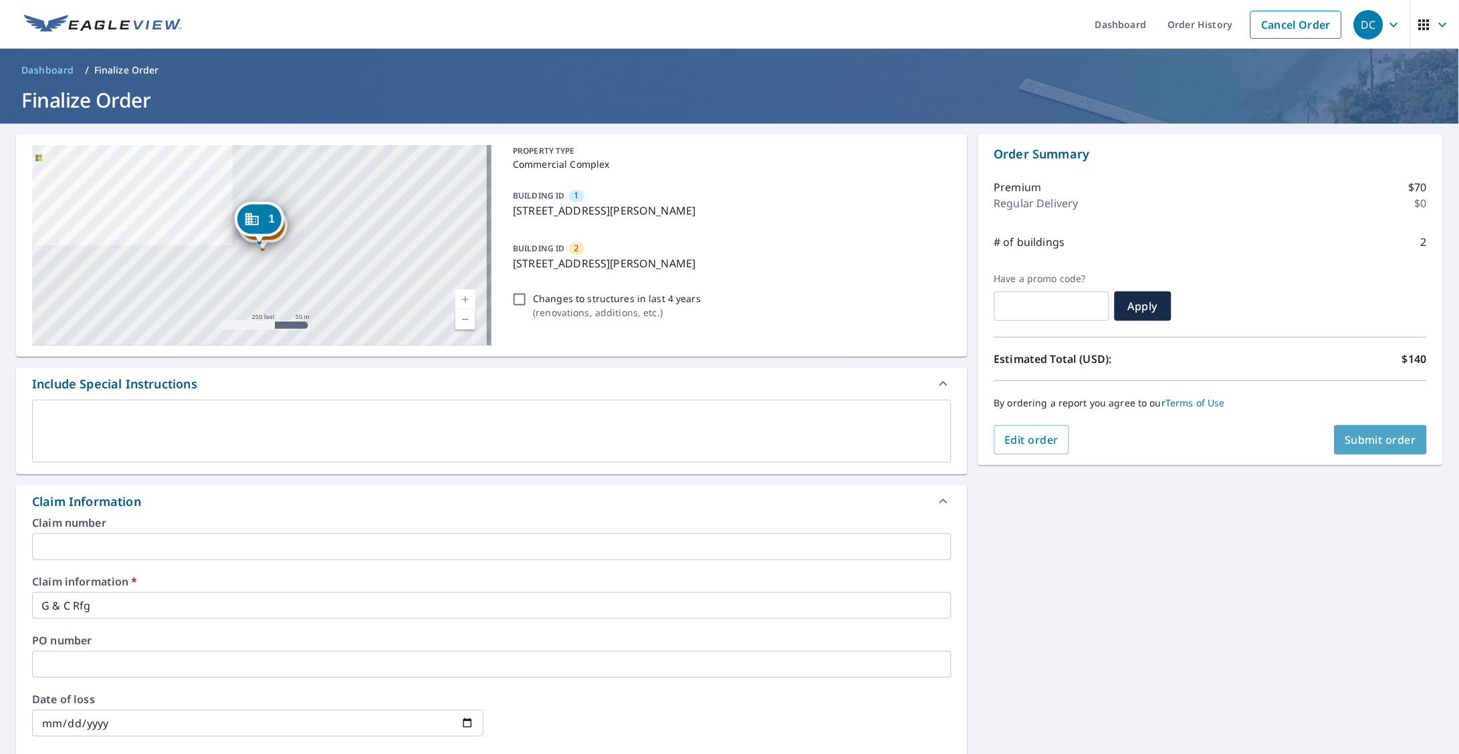
click at [1337, 453] on button "Submit order" at bounding box center [1381, 439] width 93 height 29
checkbox input "true"
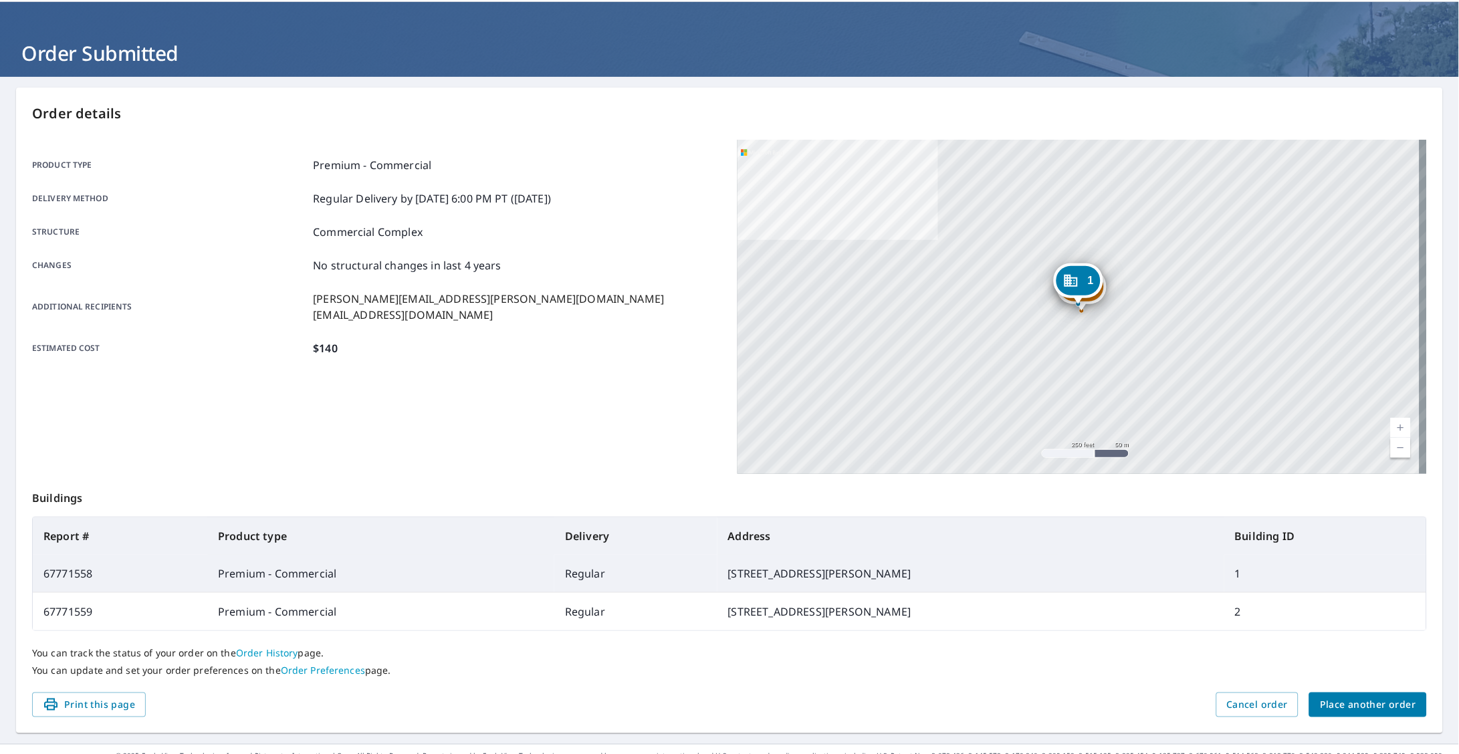
scroll to position [70, 0]
